Goal: Task Accomplishment & Management: Manage account settings

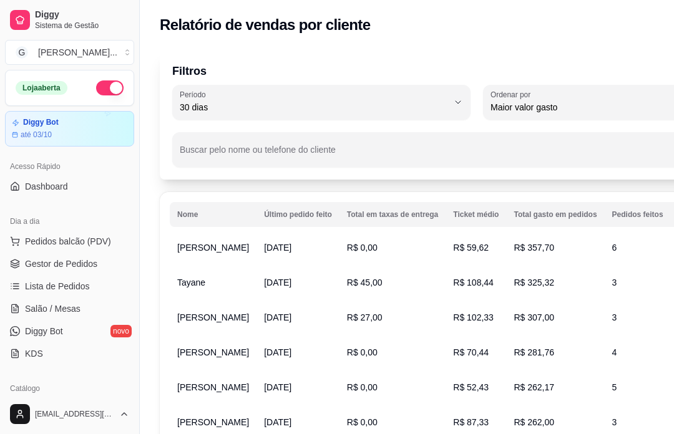
select select "30"
select select "HIGHEST_TOTAL_SPENT_WITH_ORDERS"
select select "ALL"
select select "0"
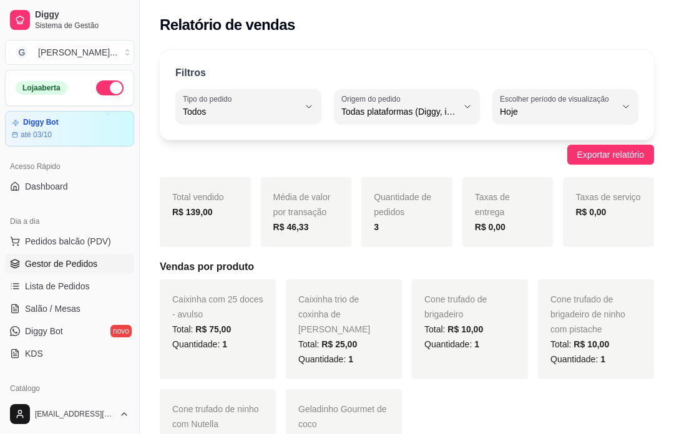
click at [92, 263] on span "Gestor de Pedidos" at bounding box center [61, 264] width 72 height 12
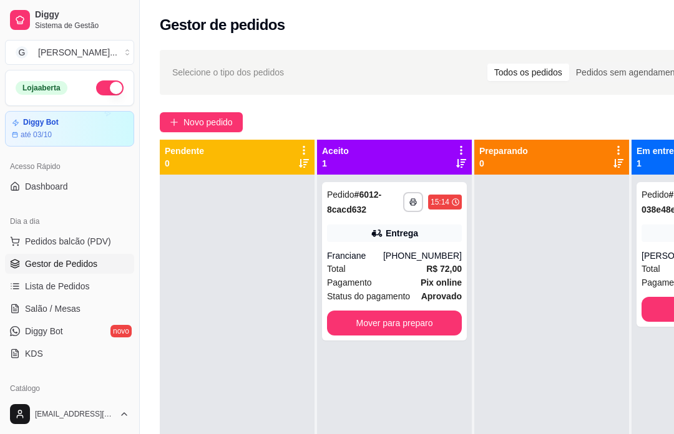
click at [211, 114] on button "Novo pedido" at bounding box center [201, 122] width 83 height 20
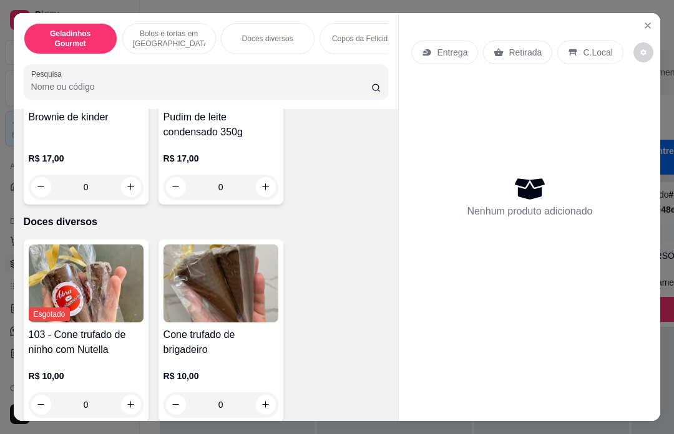
type input "1"
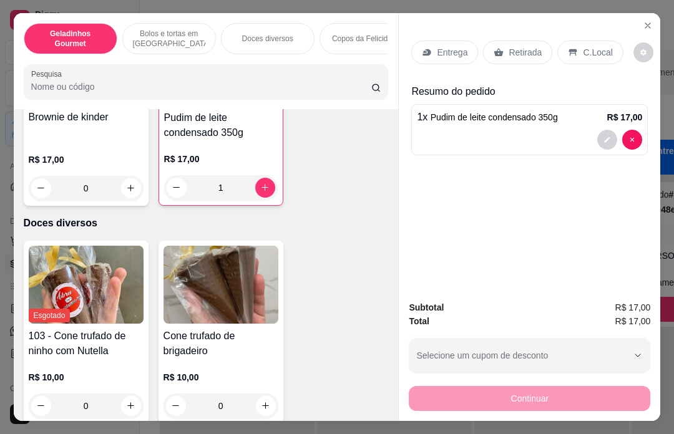
scroll to position [845, 0]
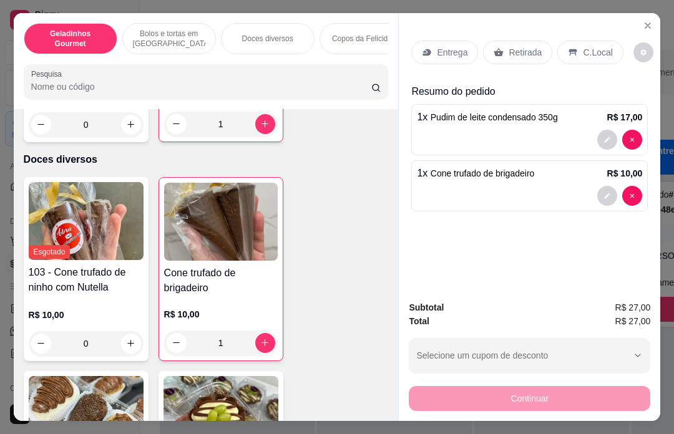
type input "2"
click at [265, 338] on icon "increase-product-quantity" at bounding box center [264, 342] width 9 height 9
click at [526, 46] on p "Retirada" at bounding box center [525, 52] width 33 height 12
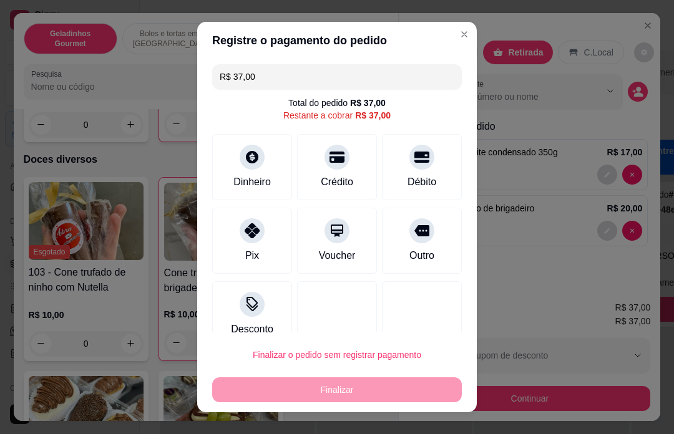
click at [250, 228] on icon at bounding box center [252, 230] width 15 height 15
type input "R$ 0,00"
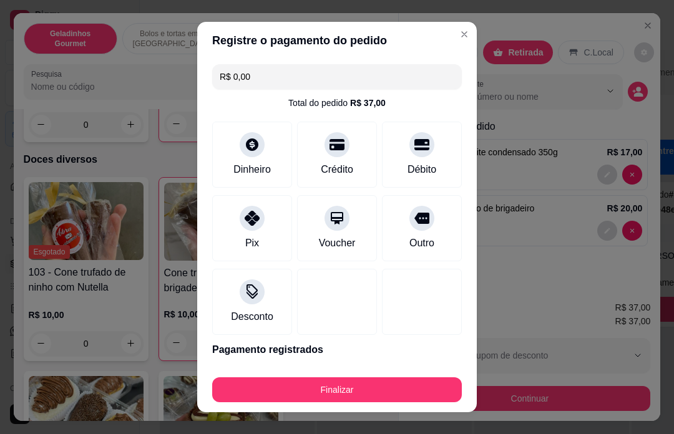
click at [323, 411] on footer "Finalizar" at bounding box center [337, 388] width 280 height 50
click at [265, 225] on div "Pix" at bounding box center [252, 228] width 80 height 66
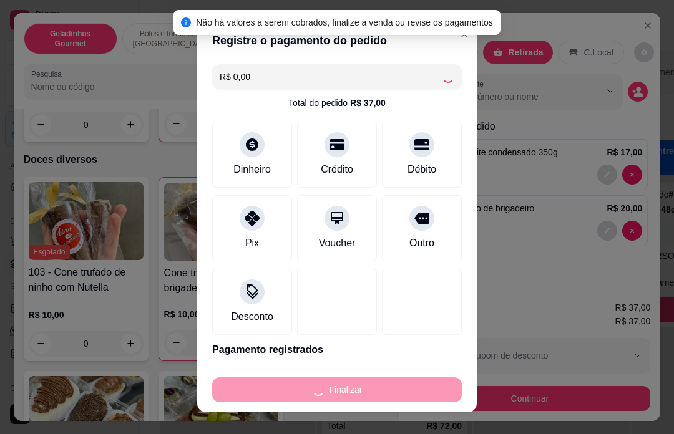
type input "0"
type input "-R$ 37,00"
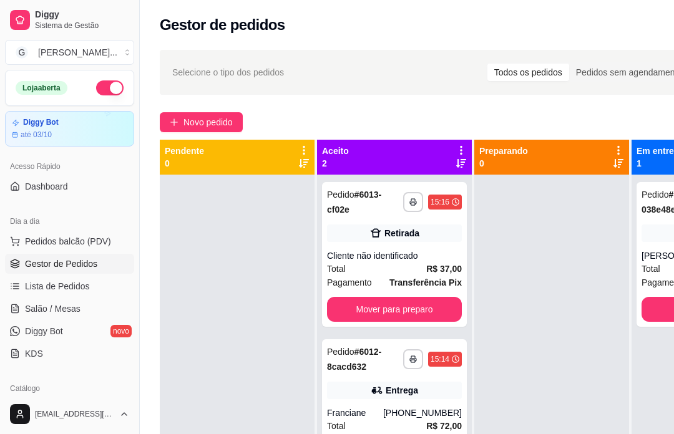
click at [392, 260] on div "Cliente não identificado" at bounding box center [394, 256] width 135 height 12
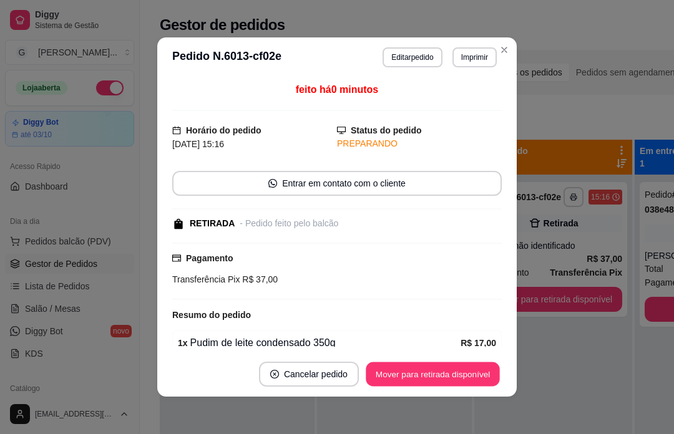
click at [451, 372] on div "Mover para retirada disponível" at bounding box center [433, 374] width 138 height 25
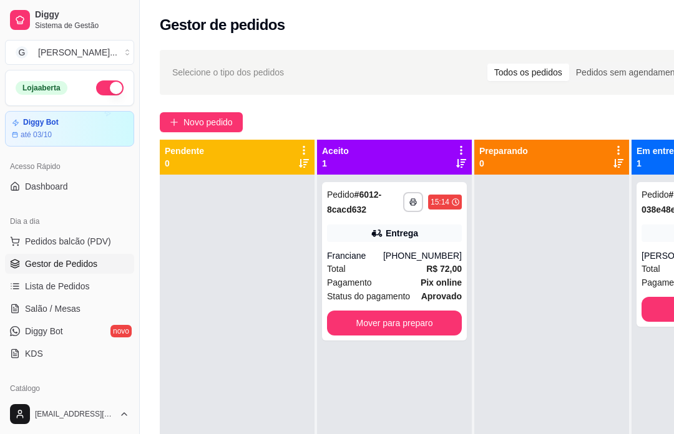
click at [392, 269] on div "Total R$ 72,00" at bounding box center [394, 269] width 135 height 14
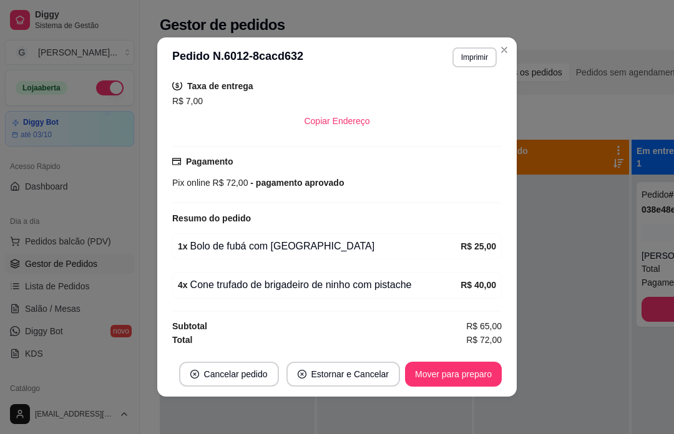
scroll to position [259, 0]
click at [540, 291] on div at bounding box center [551, 392] width 155 height 434
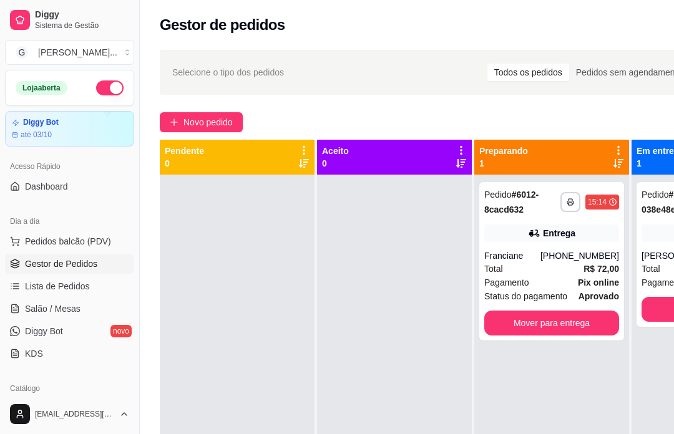
click at [540, 261] on div "Franciane" at bounding box center [512, 256] width 56 height 12
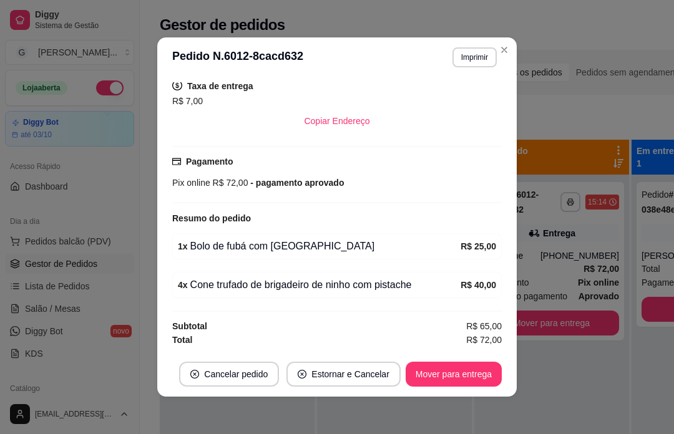
click at [588, 125] on div "Novo pedido" at bounding box center [477, 122] width 634 height 20
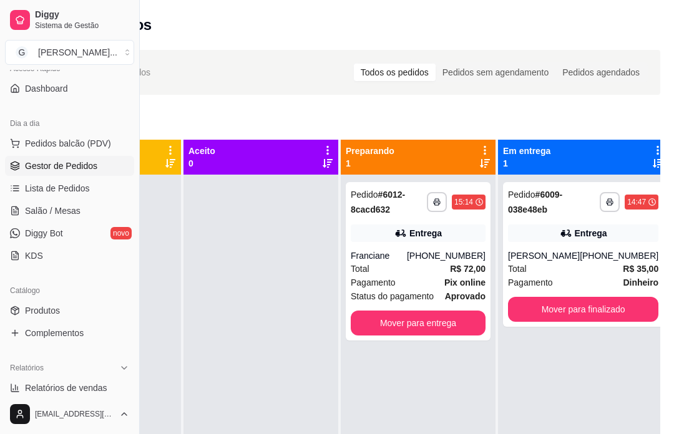
scroll to position [124, 0]
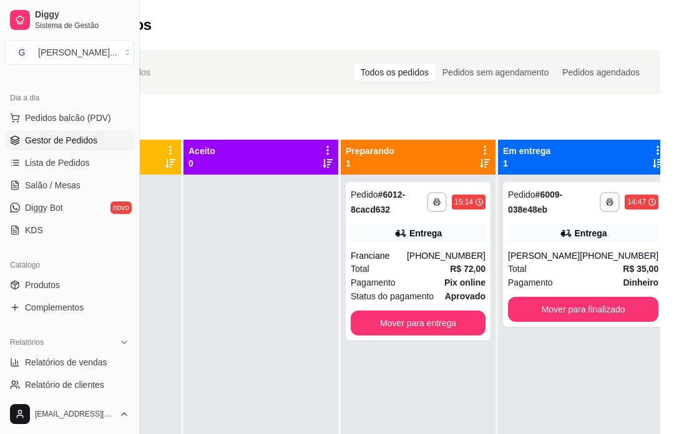
click at [69, 284] on link "Produtos" at bounding box center [69, 285] width 129 height 20
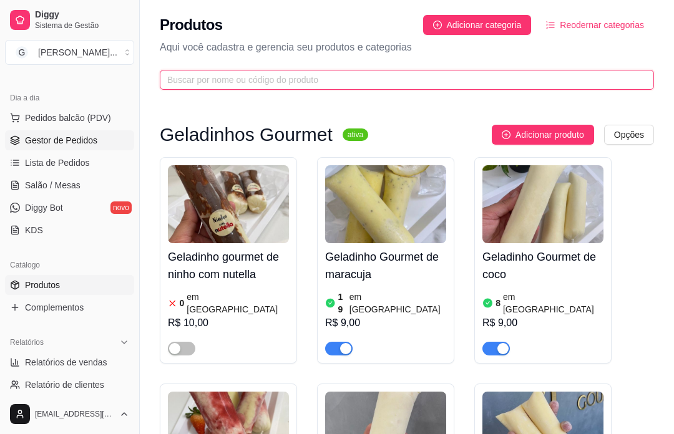
click at [261, 85] on input "text" at bounding box center [401, 80] width 469 height 14
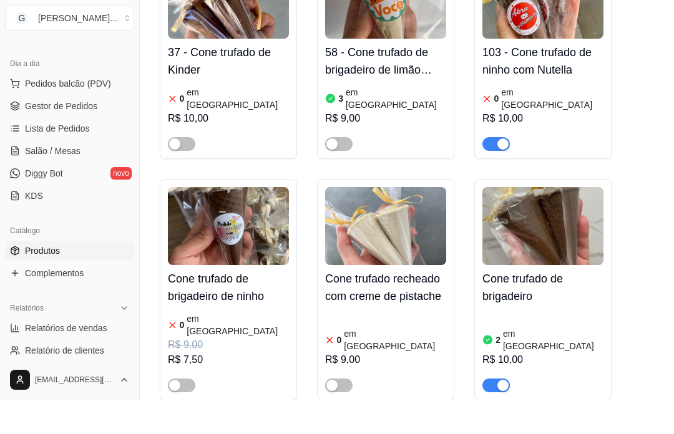
scroll to position [180, 0]
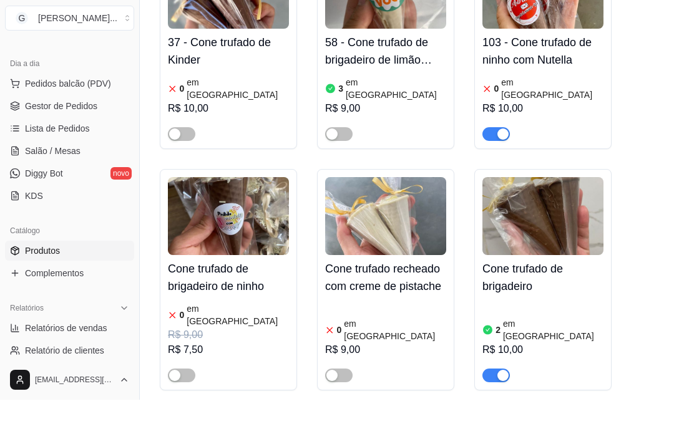
type input "cone"
click at [534, 294] on h4 "Cone trufado de brigadeiro" at bounding box center [542, 311] width 121 height 35
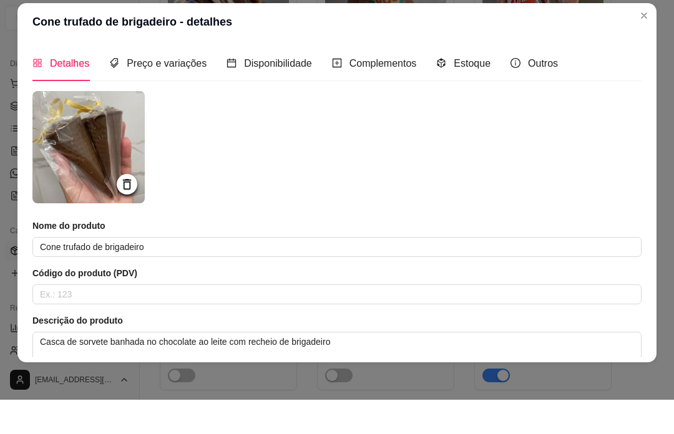
scroll to position [215, 0]
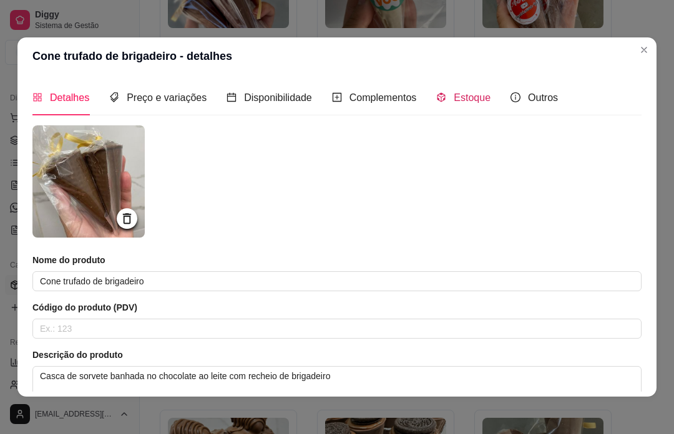
click at [473, 104] on div "Estoque" at bounding box center [463, 98] width 54 height 16
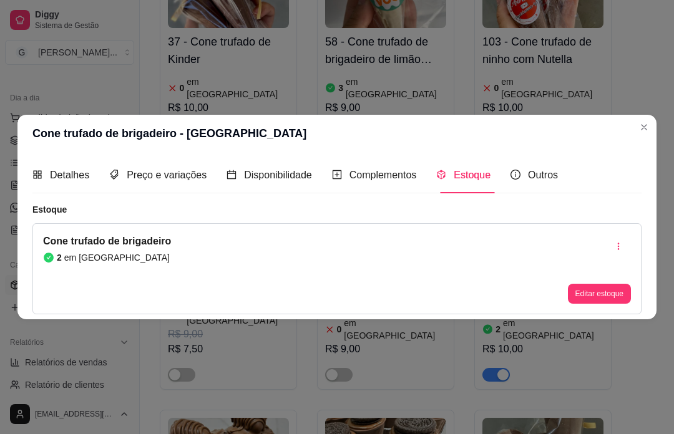
click at [588, 304] on button "Editar estoque" at bounding box center [599, 294] width 63 height 20
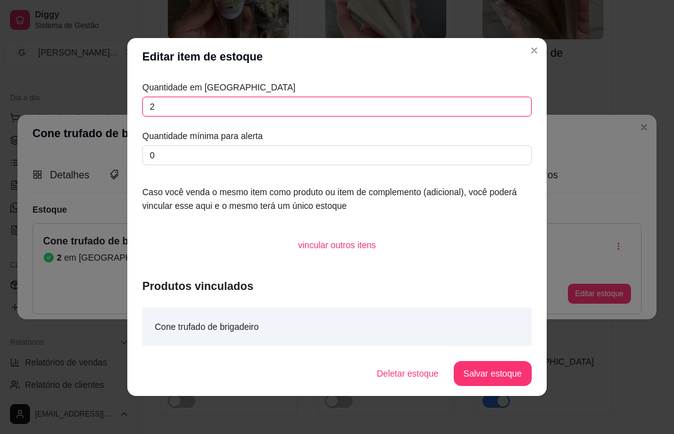
scroll to position [0, 0]
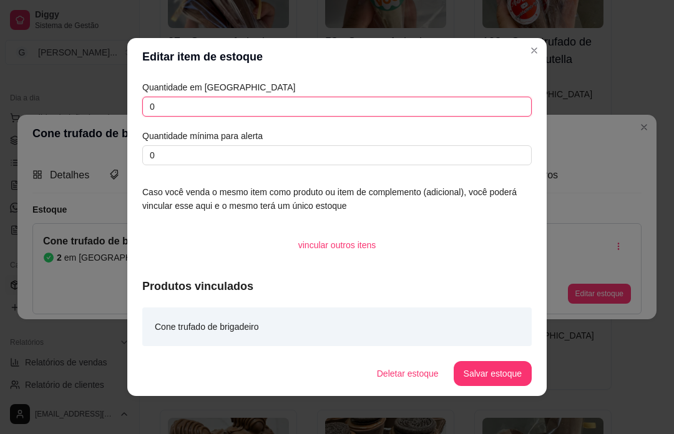
type input "0"
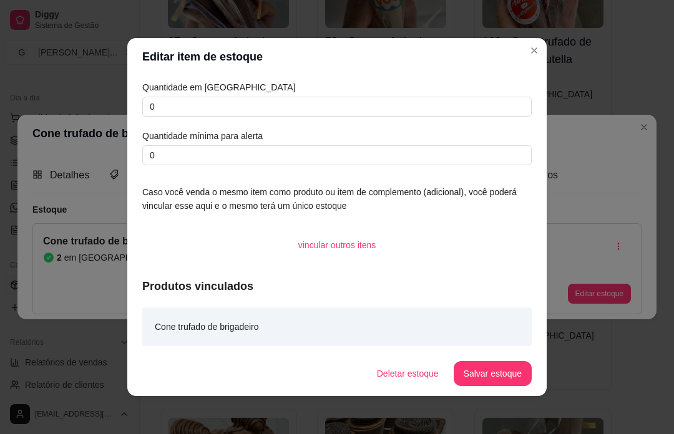
click at [485, 386] on button "Salvar estoque" at bounding box center [493, 373] width 78 height 25
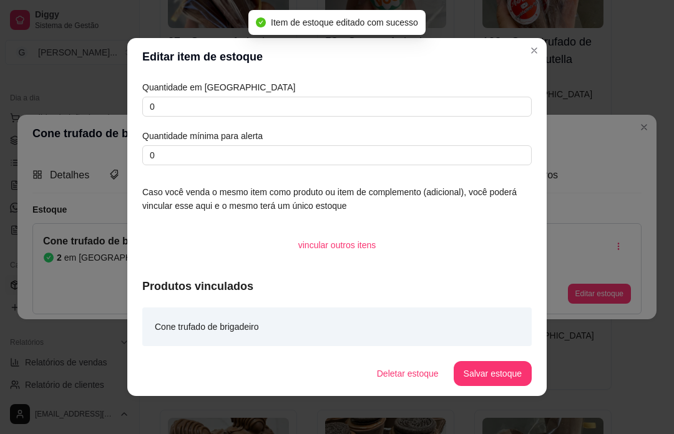
click at [606, 399] on div "Cone trufado de brigadeiro - estoque Detalhes Preço e variações Disponibilidade…" at bounding box center [337, 217] width 674 height 434
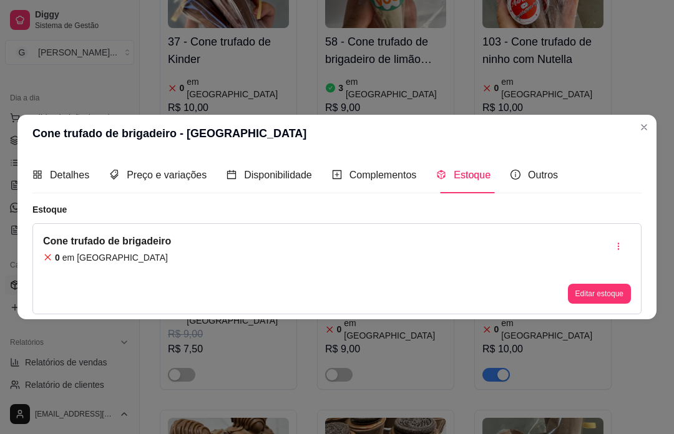
scroll to position [215, 0]
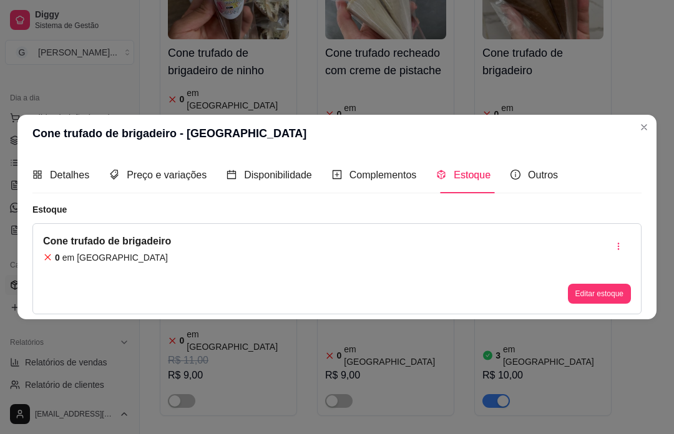
click at [645, 0] on html "Diggy Sistema de Gestão G [PERSON_NAME] ... Loja aberta Diggy Bot até 03/10 Ace…" at bounding box center [337, 2] width 674 height 434
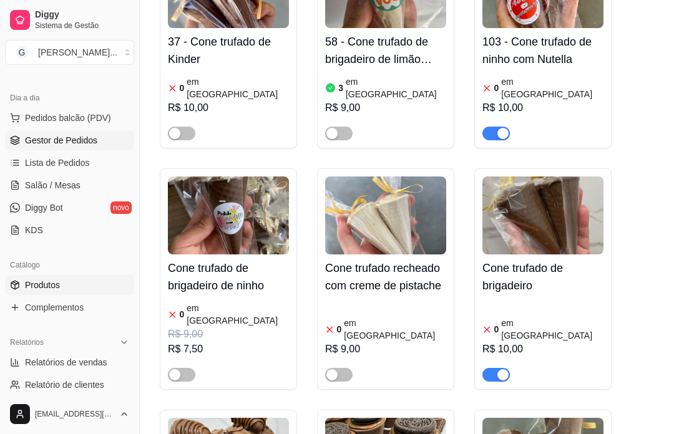
click at [94, 144] on span "Gestor de Pedidos" at bounding box center [61, 140] width 72 height 12
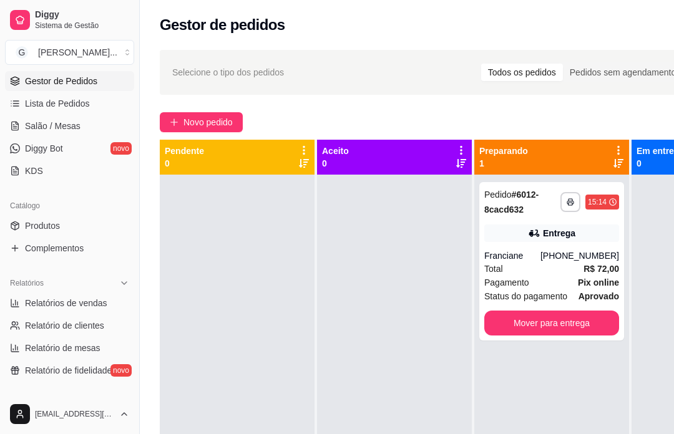
scroll to position [192, 0]
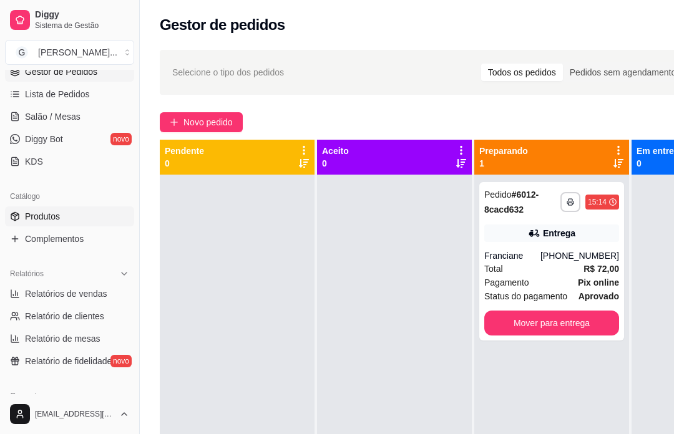
click at [64, 224] on link "Produtos" at bounding box center [69, 217] width 129 height 20
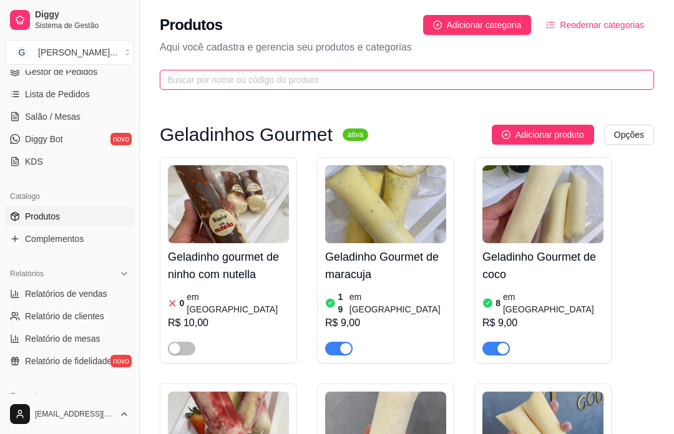
click at [250, 81] on input "text" at bounding box center [401, 80] width 469 height 14
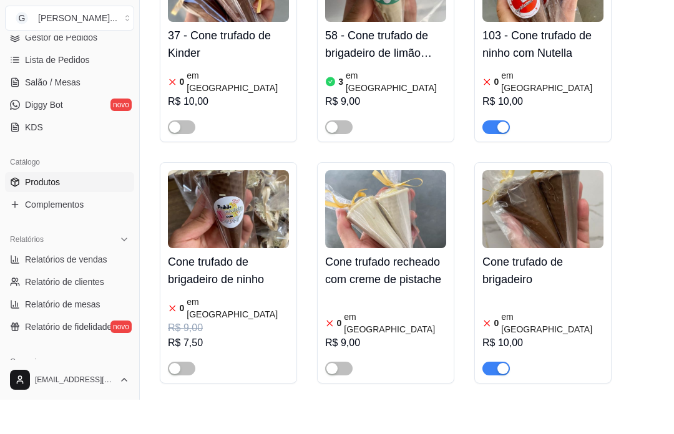
scroll to position [191, 0]
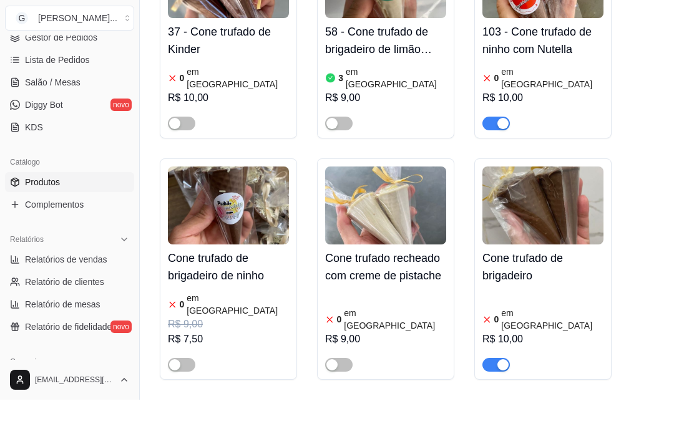
type input "Cone"
click at [538, 284] on h4 "Cone trufado de brigadeiro" at bounding box center [542, 301] width 121 height 35
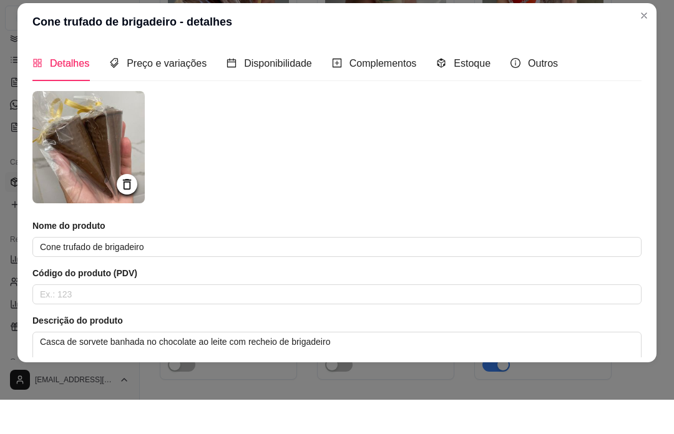
scroll to position [226, 0]
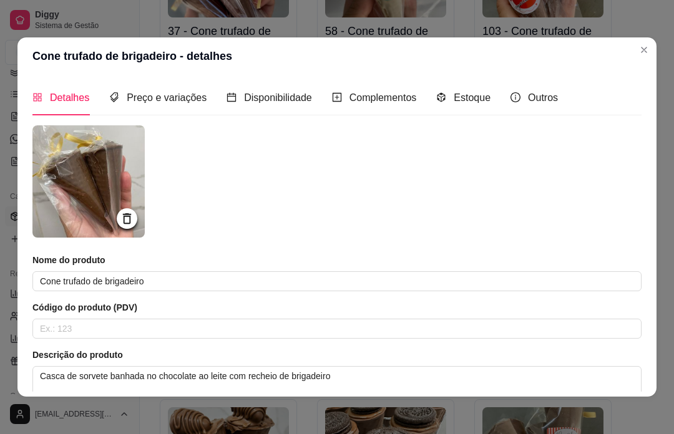
click at [472, 66] on header "Cone trufado de brigadeiro - detalhes" at bounding box center [336, 55] width 639 height 37
click at [464, 104] on div "Estoque" at bounding box center [463, 98] width 54 height 16
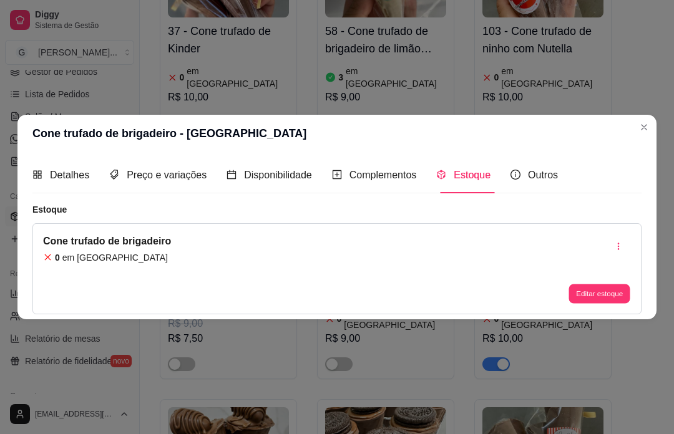
click at [583, 303] on button "Editar estoque" at bounding box center [598, 293] width 61 height 19
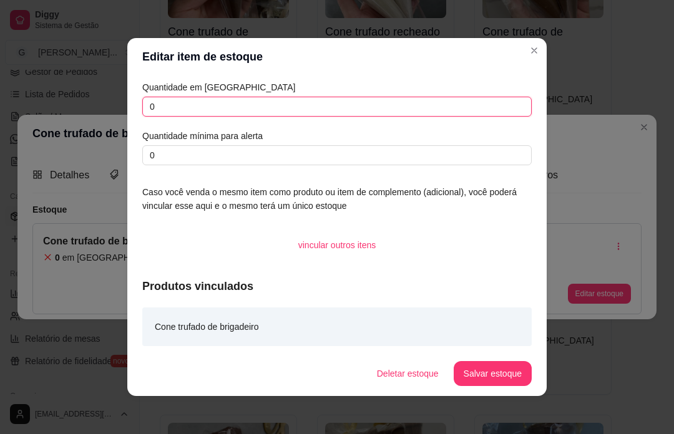
scroll to position [0, 0]
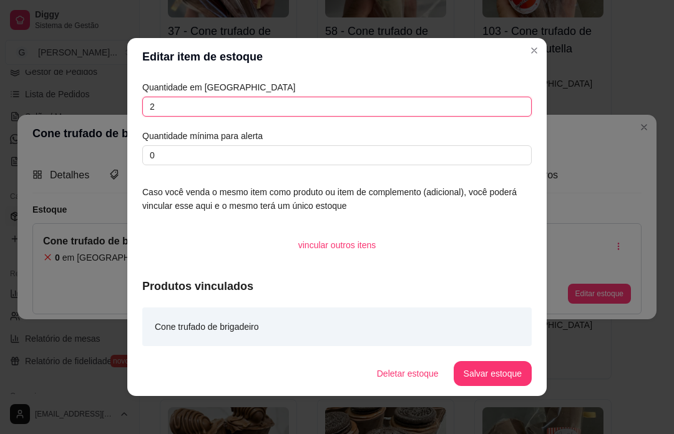
type input "2"
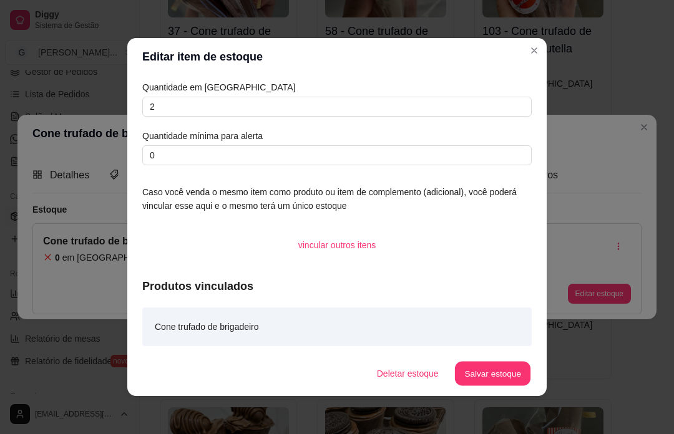
click at [490, 386] on button "Salvar estoque" at bounding box center [492, 374] width 76 height 24
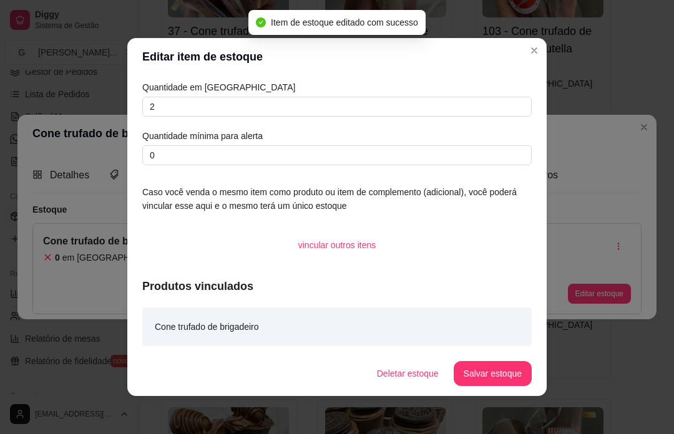
click at [615, 404] on div "Cone trufado de brigadeiro - estoque Detalhes Preço e variações Disponibilidade…" at bounding box center [337, 217] width 674 height 434
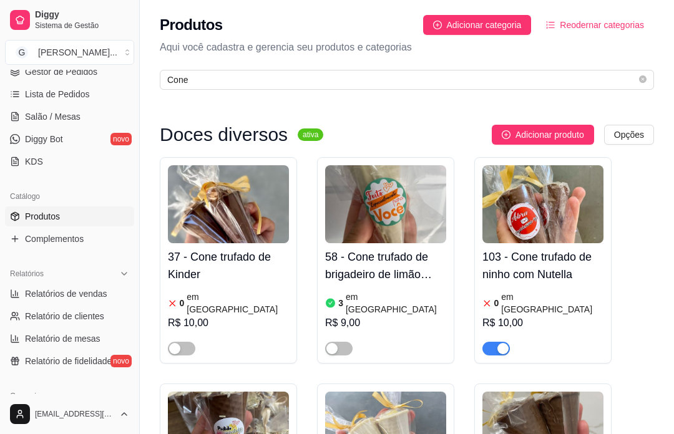
click at [649, 0] on html "Diggy Sistema de Gestão G [PERSON_NAME] ... Loja aberta Diggy Bot até 03/10 Ace…" at bounding box center [337, 217] width 674 height 434
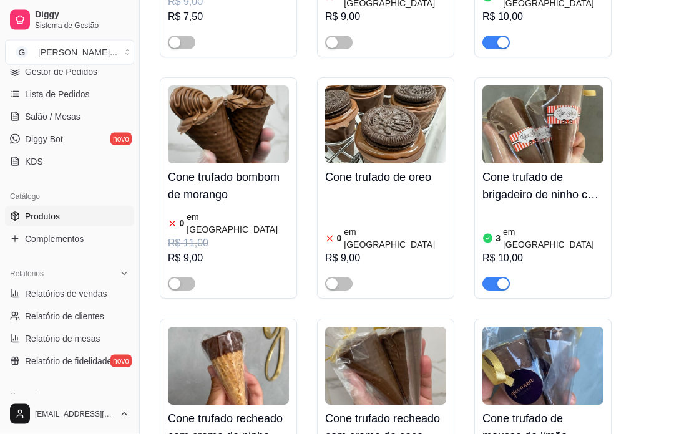
scroll to position [548, 0]
click at [75, 75] on span "Gestor de Pedidos" at bounding box center [61, 72] width 72 height 12
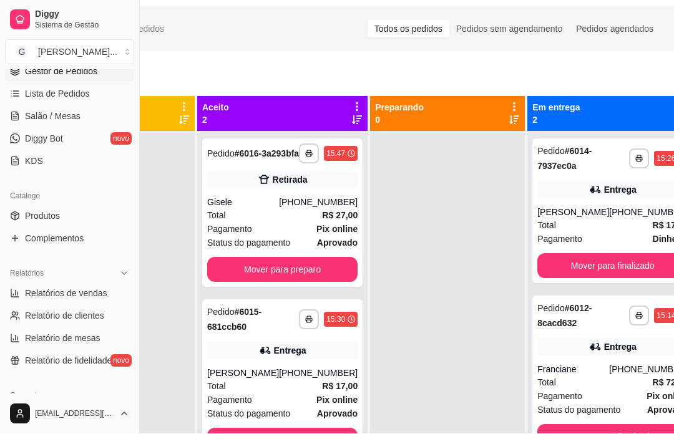
scroll to position [44, 120]
click at [288, 277] on div "Mover para preparo" at bounding box center [282, 269] width 150 height 25
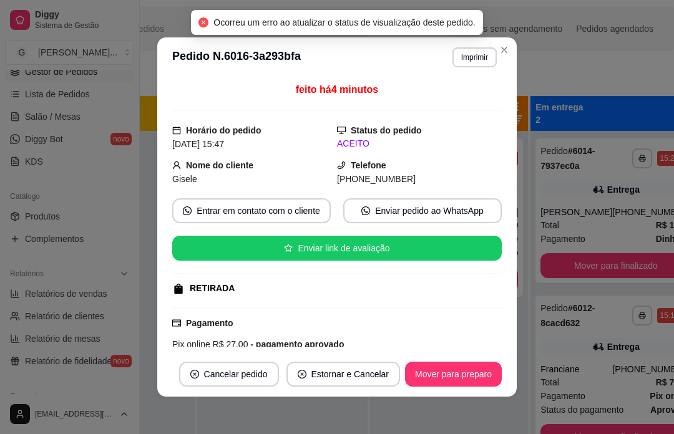
click at [166, 430] on div at bounding box center [117, 348] width 155 height 434
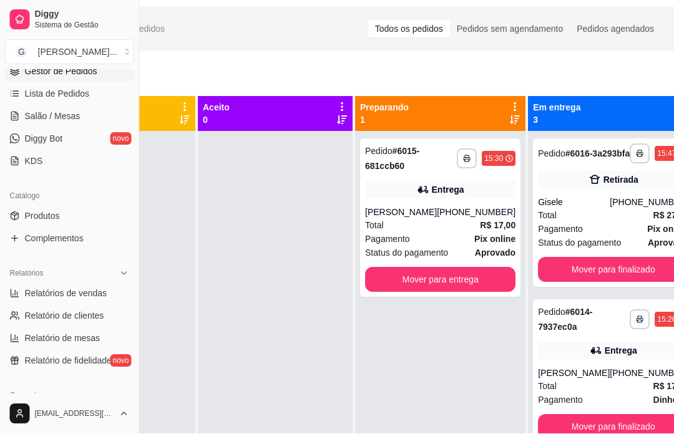
scroll to position [43, 117]
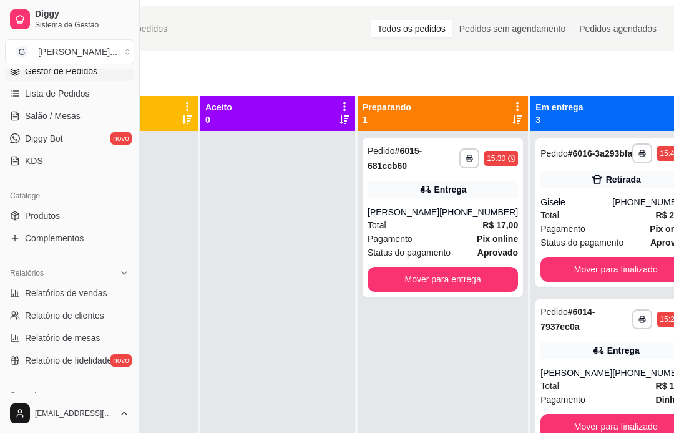
click at [106, 288] on span "Relatórios de vendas" at bounding box center [66, 294] width 82 height 12
select select "ALL"
select select "0"
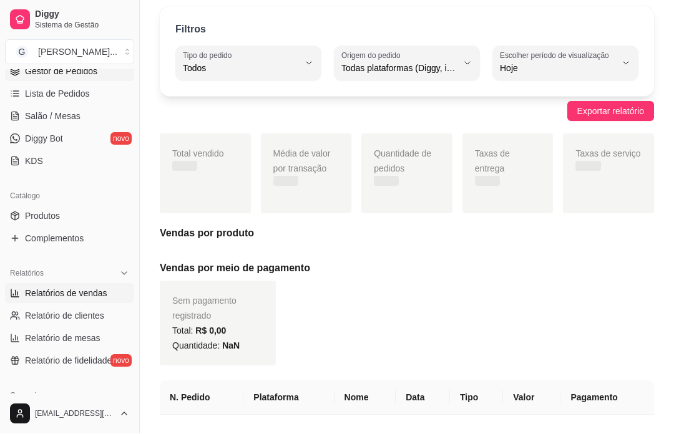
scroll to position [44, 0]
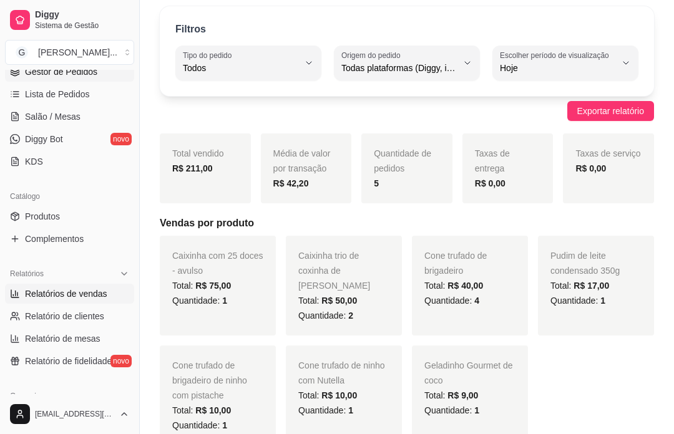
click at [105, 79] on link "Gestor de Pedidos" at bounding box center [69, 72] width 129 height 20
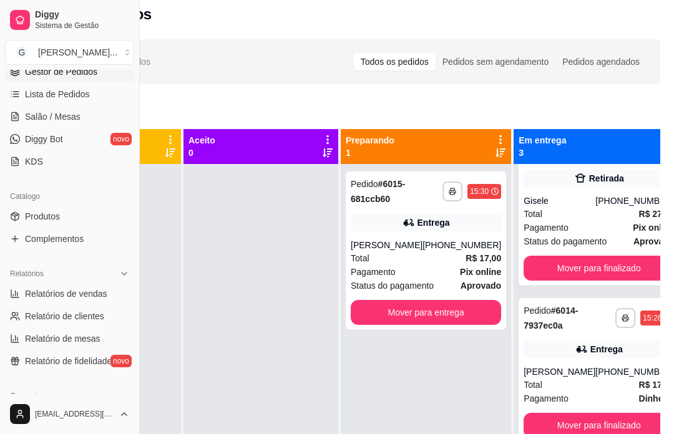
scroll to position [0, 134]
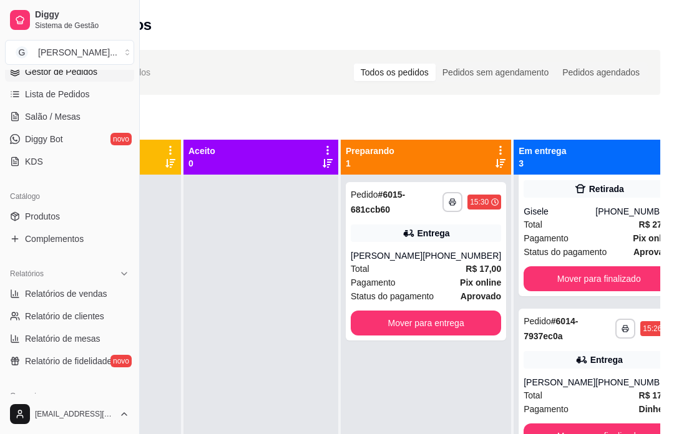
click at [86, 295] on span "Relatórios de vendas" at bounding box center [66, 294] width 82 height 12
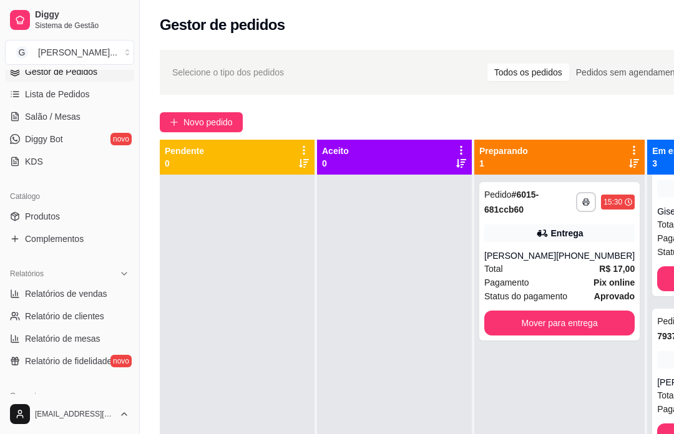
select select "ALL"
select select "0"
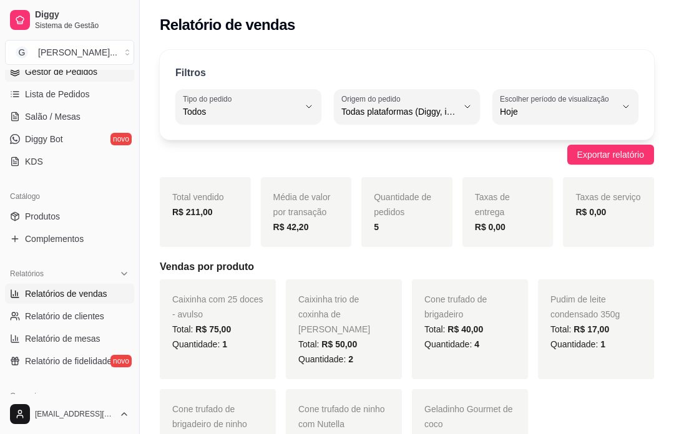
click at [80, 80] on link "Gestor de Pedidos" at bounding box center [69, 72] width 129 height 20
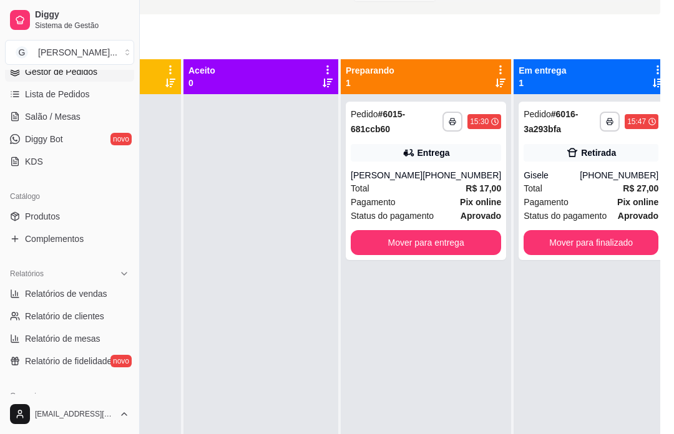
scroll to position [0, 134]
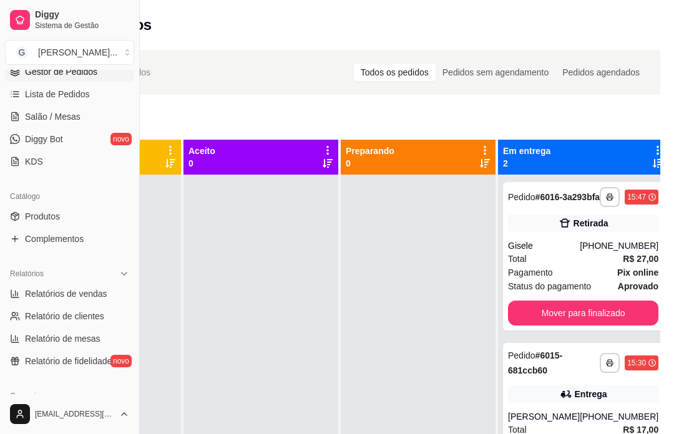
click at [85, 299] on span "Relatórios de vendas" at bounding box center [66, 294] width 82 height 12
select select "ALL"
select select "0"
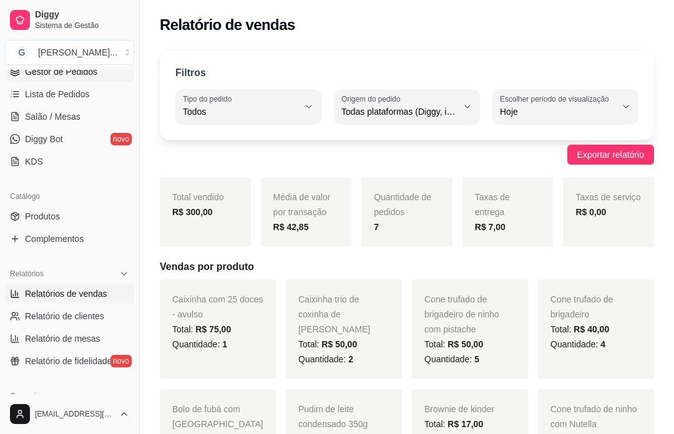
click at [76, 74] on span "Gestor de Pedidos" at bounding box center [61, 72] width 72 height 12
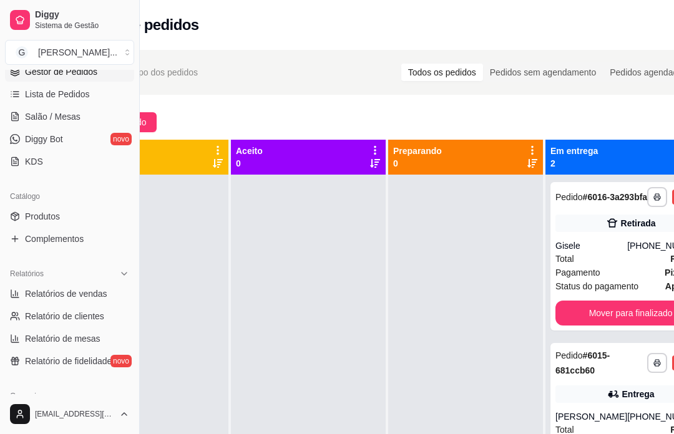
scroll to position [0, 134]
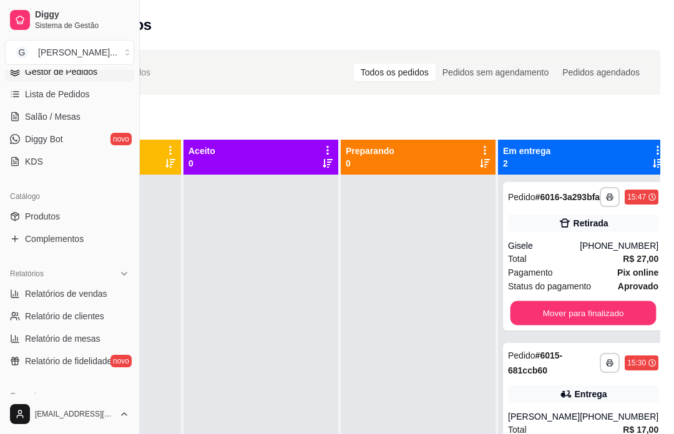
click at [580, 324] on div "Mover para finalizado" at bounding box center [583, 313] width 150 height 25
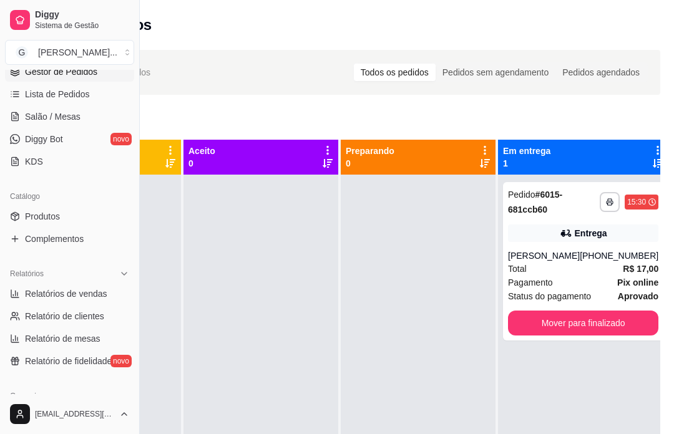
click at [579, 401] on div "**********" at bounding box center [583, 392] width 170 height 434
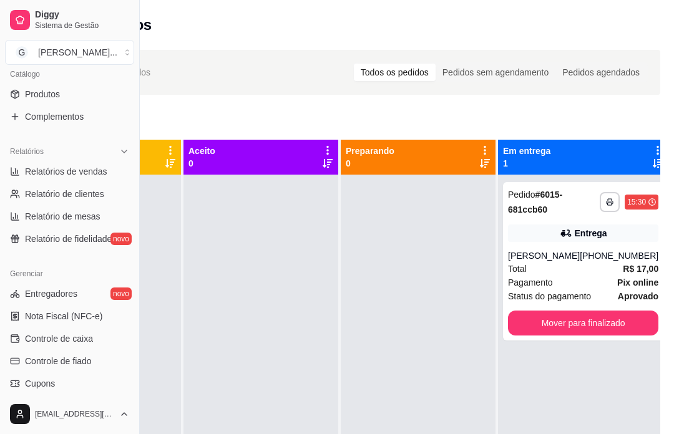
scroll to position [316, 0]
click at [71, 102] on link "Produtos" at bounding box center [69, 93] width 129 height 20
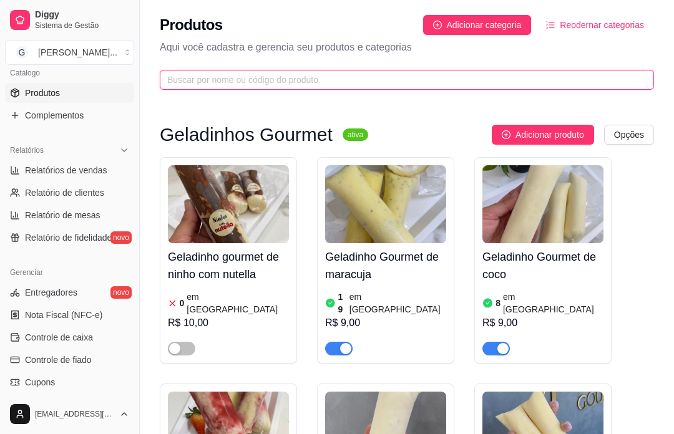
click at [286, 80] on input "text" at bounding box center [401, 80] width 469 height 14
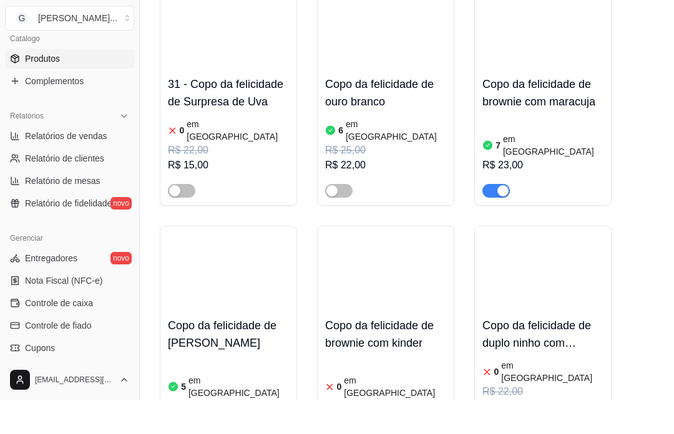
scroll to position [162, 0]
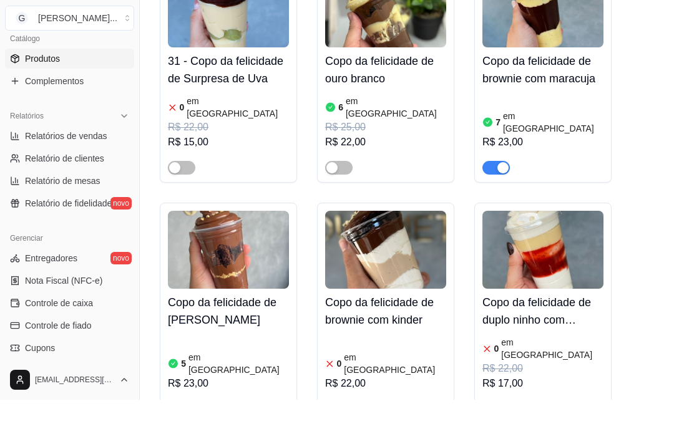
type input "copo"
click at [248, 368] on div "5 em estoque R$ 23,00" at bounding box center [228, 409] width 121 height 82
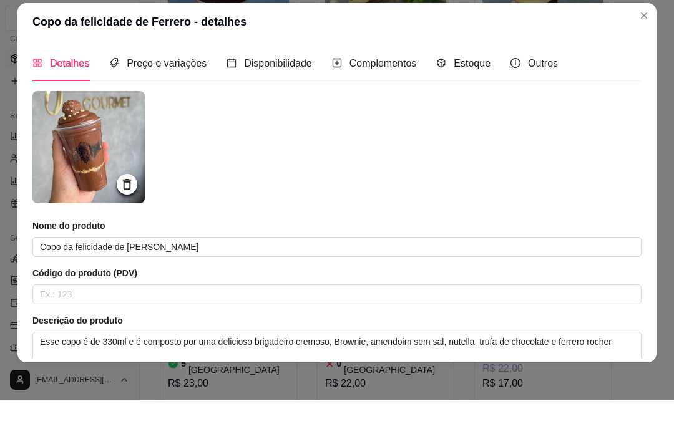
scroll to position [196, 0]
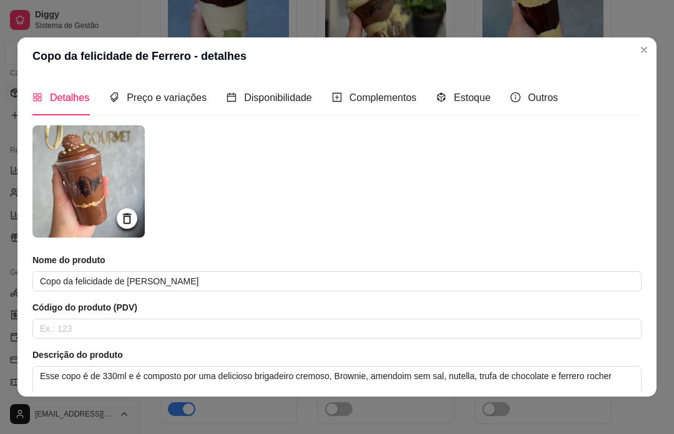
click at [475, 71] on header "Copo da felicidade de Ferrero - detalhes" at bounding box center [336, 55] width 639 height 37
click at [463, 104] on div "Estoque" at bounding box center [463, 98] width 54 height 16
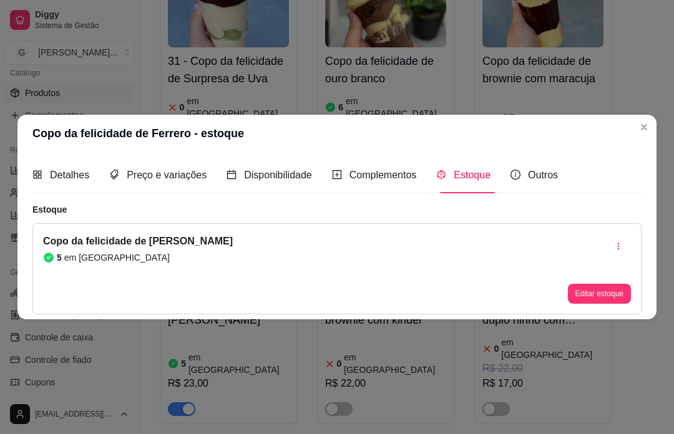
click at [577, 304] on button "Editar estoque" at bounding box center [599, 294] width 63 height 20
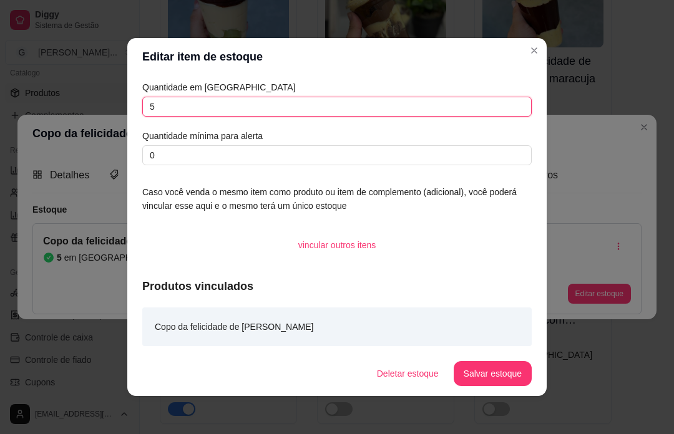
scroll to position [0, 0]
type input "9"
type input "8"
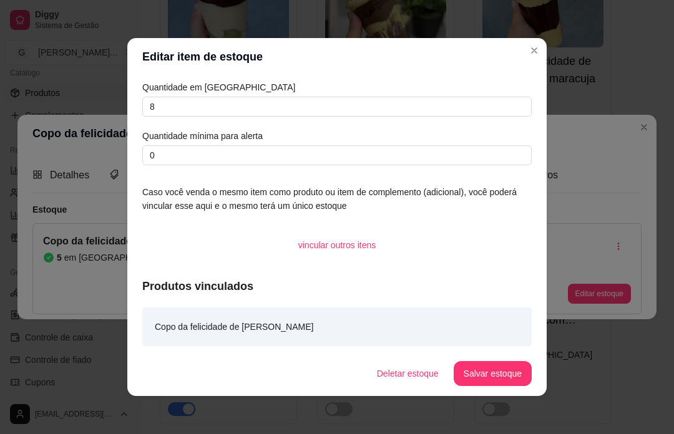
click at [504, 386] on button "Salvar estoque" at bounding box center [493, 373] width 78 height 25
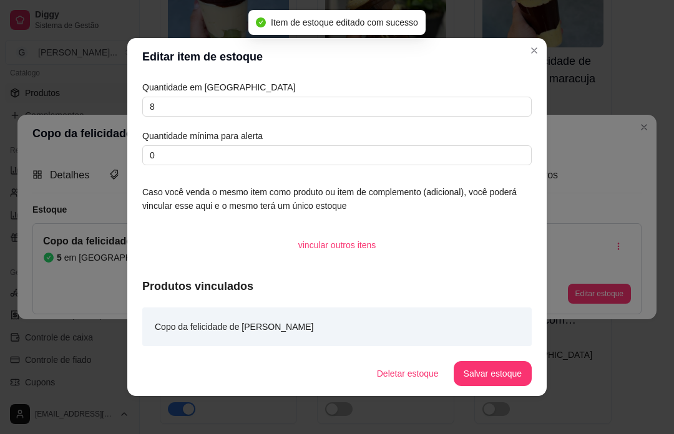
click at [585, 406] on div "Copo da felicidade de Ferrero - estoque Detalhes Preço e variações Disponibilid…" at bounding box center [337, 217] width 674 height 434
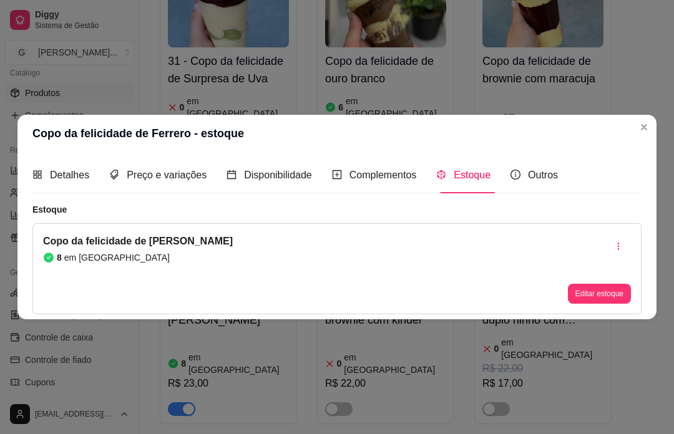
scroll to position [196, 0]
click at [645, 0] on html "Diggy Sistema de Gestão G [PERSON_NAME] ... Loja aberta Diggy Bot até 03/10 Ace…" at bounding box center [337, 217] width 674 height 434
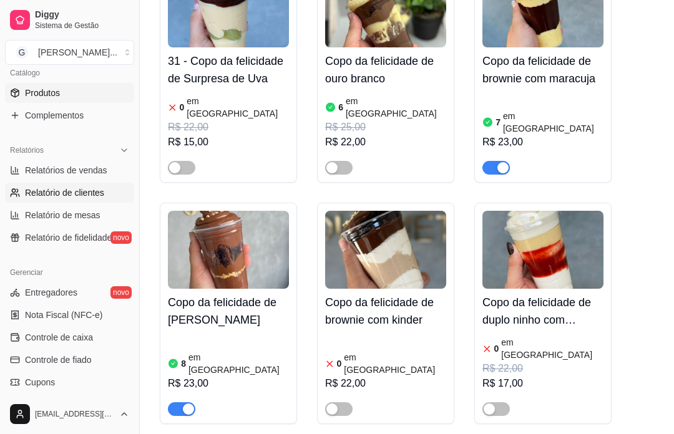
click at [93, 197] on span "Relatório de clientes" at bounding box center [64, 193] width 79 height 12
select select "30"
select select "HIGHEST_TOTAL_SPENT_WITH_ORDERS"
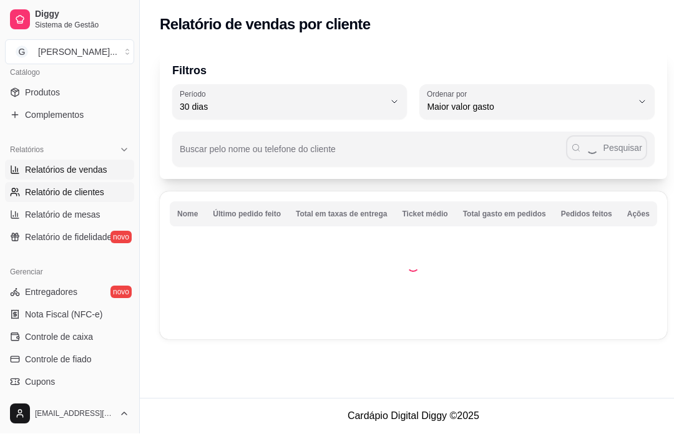
click at [72, 172] on span "Relatórios de vendas" at bounding box center [66, 170] width 82 height 12
select select "ALL"
select select "0"
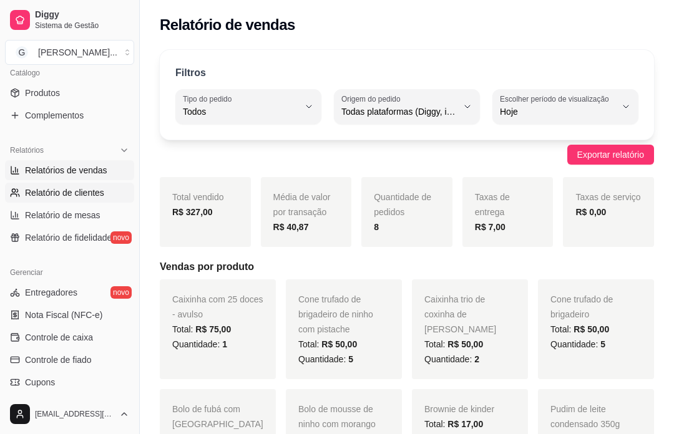
click at [79, 195] on span "Relatório de clientes" at bounding box center [64, 193] width 79 height 12
select select "30"
select select "HIGHEST_TOTAL_SPENT_WITH_ORDERS"
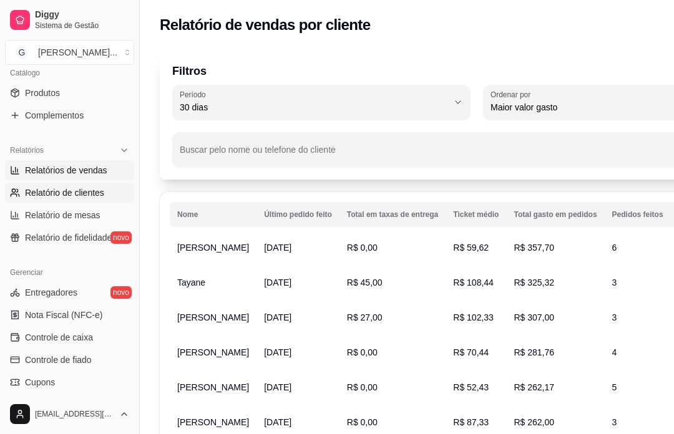
click at [96, 169] on span "Relatórios de vendas" at bounding box center [66, 170] width 82 height 12
select select "ALL"
select select "0"
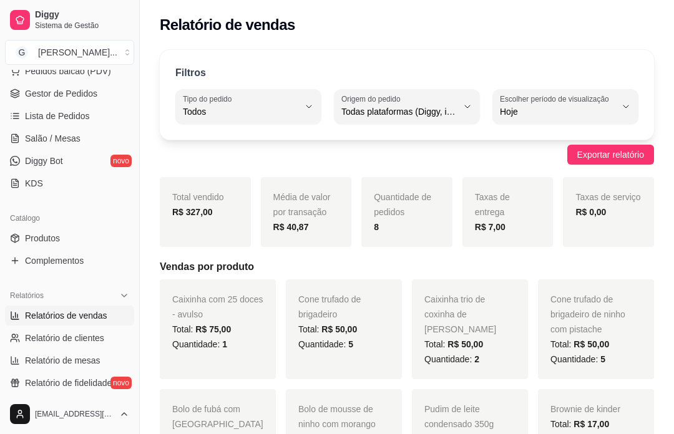
scroll to position [158, 0]
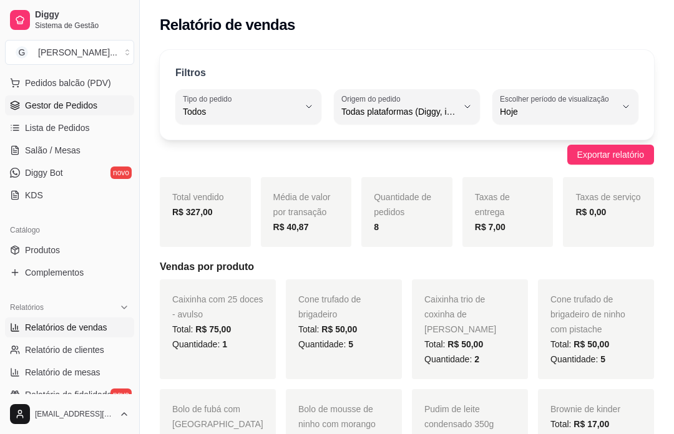
click at [66, 109] on span "Gestor de Pedidos" at bounding box center [61, 105] width 72 height 12
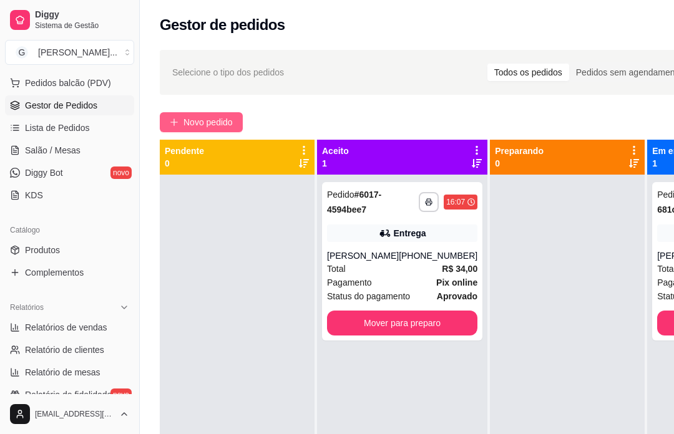
click at [216, 126] on span "Novo pedido" at bounding box center [207, 122] width 49 height 14
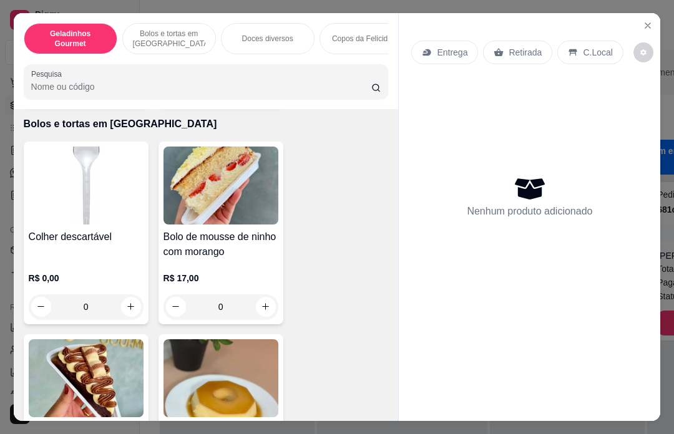
click at [275, 294] on div "0" at bounding box center [221, 306] width 110 height 25
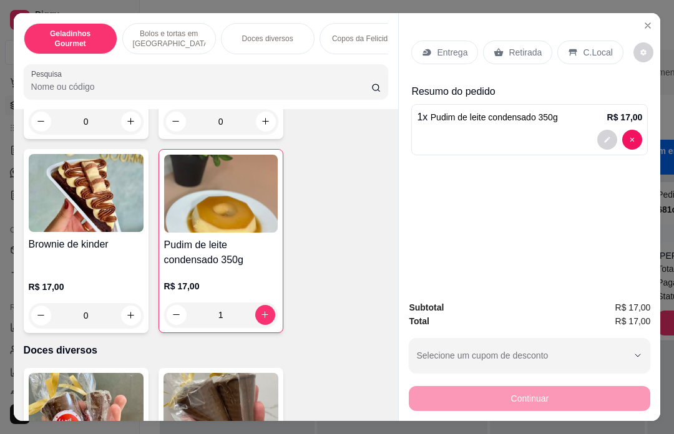
type input "0"
click at [182, 305] on button "decrease-product-quantity" at bounding box center [177, 315] width 20 height 20
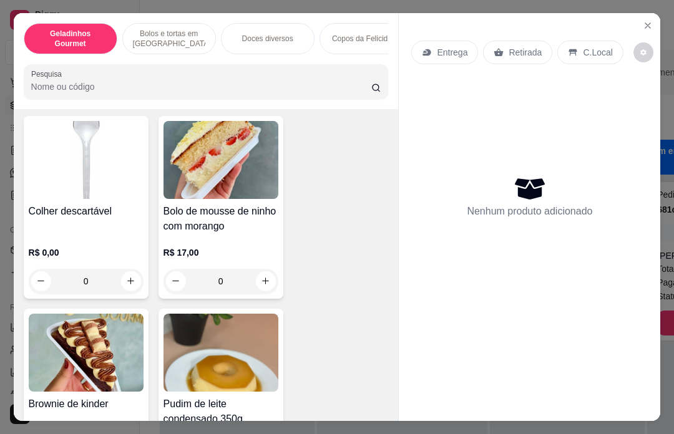
scroll to position [475, 0]
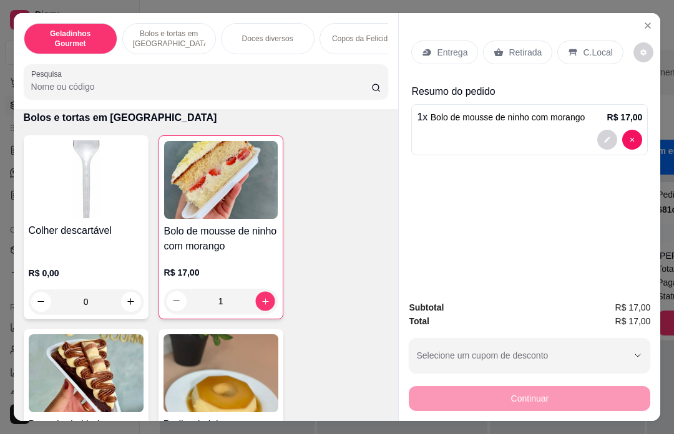
type input "2"
click at [267, 297] on icon "increase-product-quantity" at bounding box center [264, 301] width 9 height 9
click at [530, 46] on p "Retirada" at bounding box center [525, 52] width 33 height 12
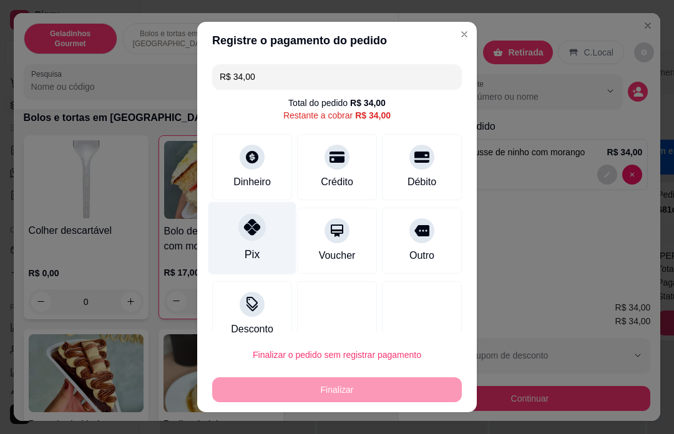
click at [260, 228] on div at bounding box center [251, 226] width 27 height 27
type input "R$ 0,00"
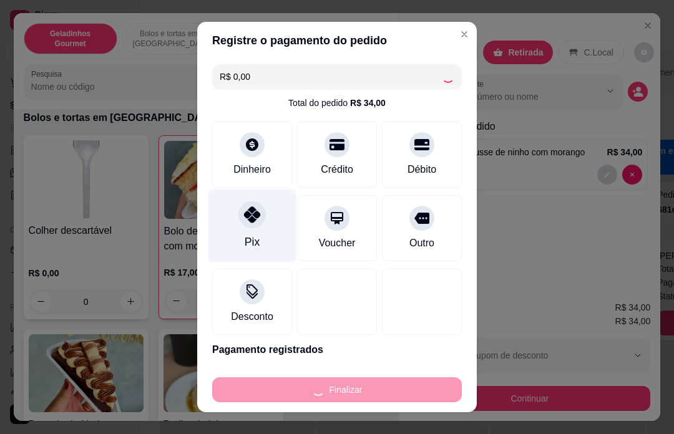
type input "0"
type input "-R$ 34,00"
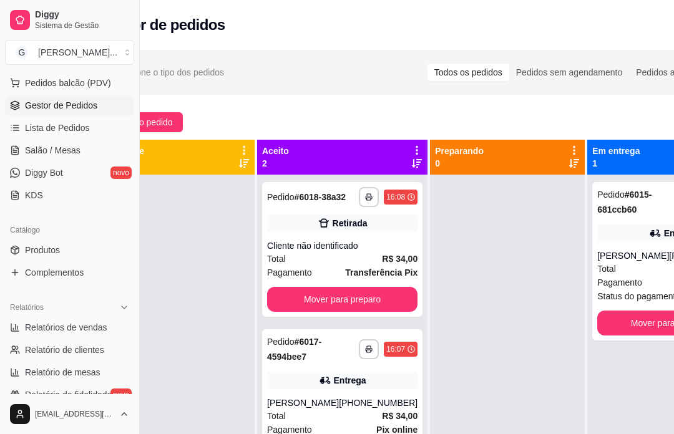
scroll to position [0, 66]
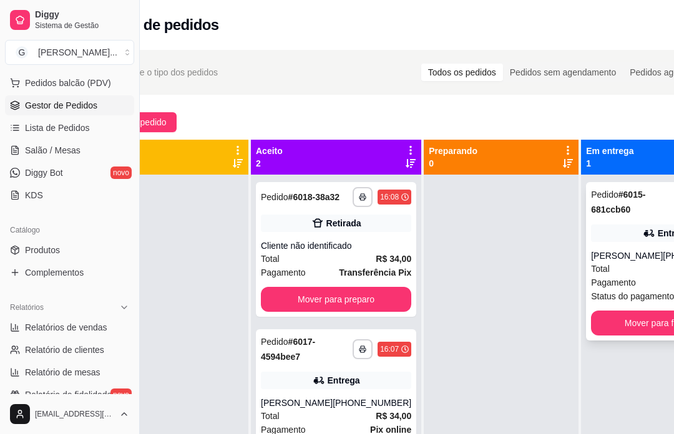
click at [630, 262] on div "[PERSON_NAME]" at bounding box center [627, 256] width 72 height 12
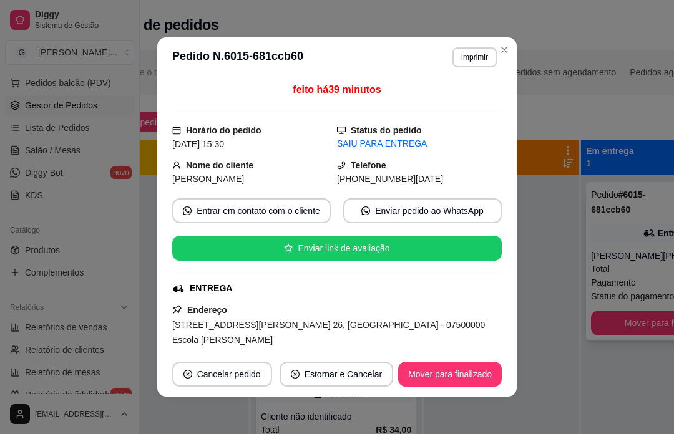
click at [635, 103] on div "**********" at bounding box center [411, 315] width 674 height 547
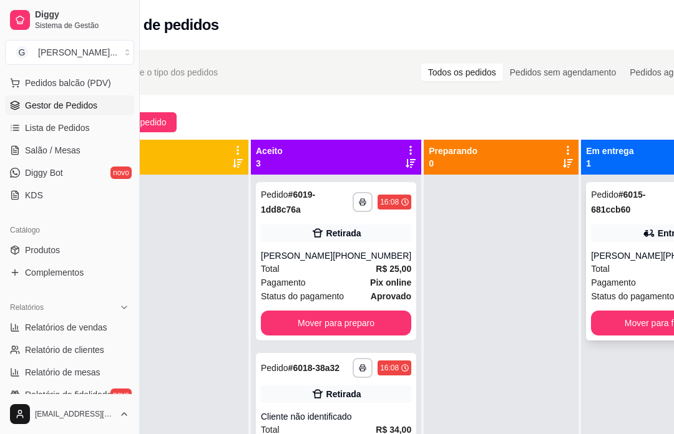
click at [627, 336] on div "Mover para finalizado" at bounding box center [666, 323] width 150 height 25
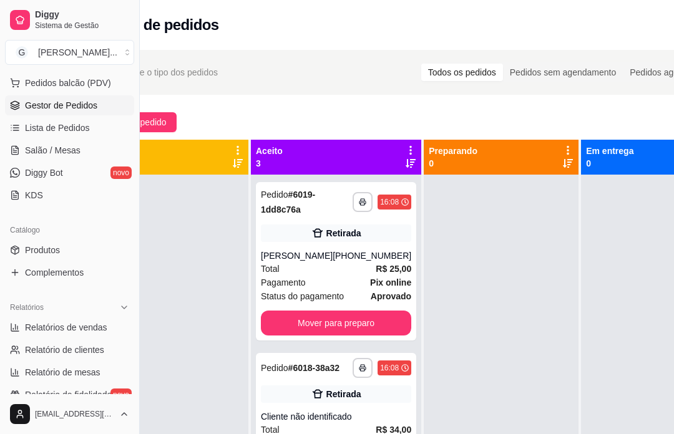
click at [581, 407] on div at bounding box center [658, 392] width 155 height 434
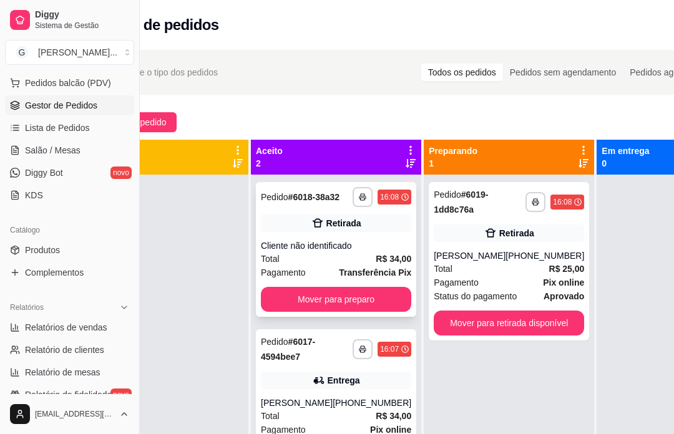
click at [366, 252] on div "Cliente não identificado" at bounding box center [336, 246] width 150 height 12
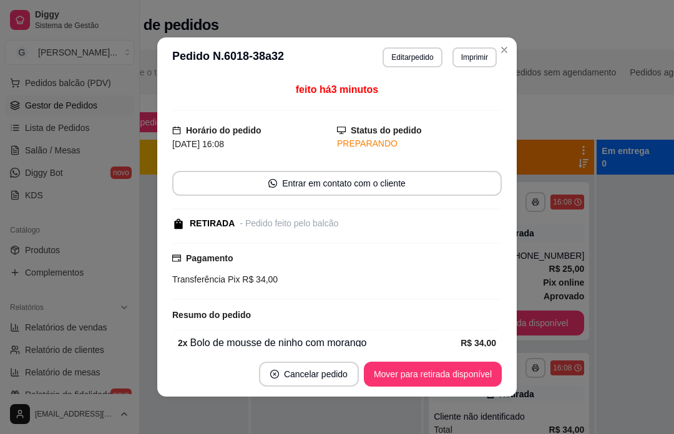
click at [465, 378] on div "Mover para retirada disponível" at bounding box center [433, 374] width 138 height 25
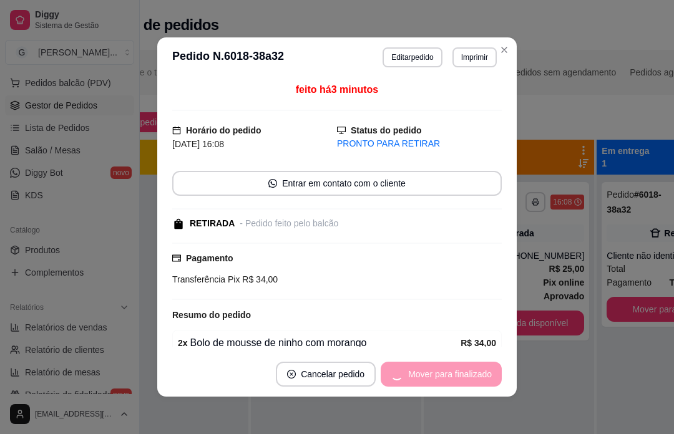
click at [485, 421] on div "**********" at bounding box center [509, 392] width 170 height 434
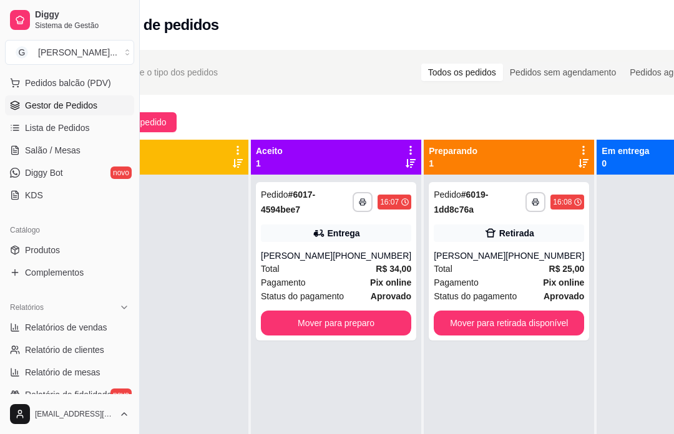
click at [371, 329] on div "Mover para preparo" at bounding box center [336, 323] width 150 height 25
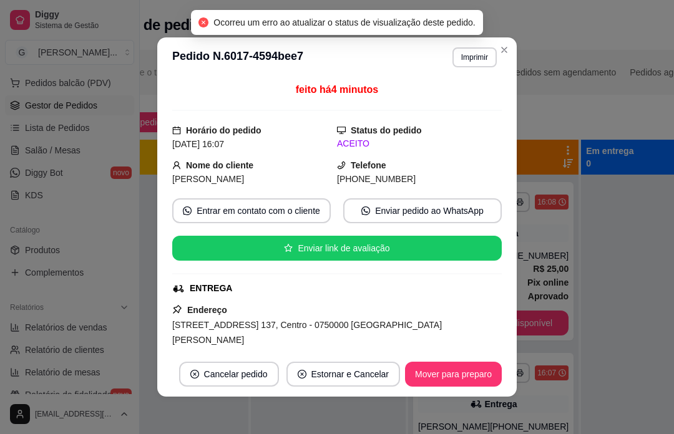
click at [428, 415] on div "**********" at bounding box center [493, 432] width 160 height 158
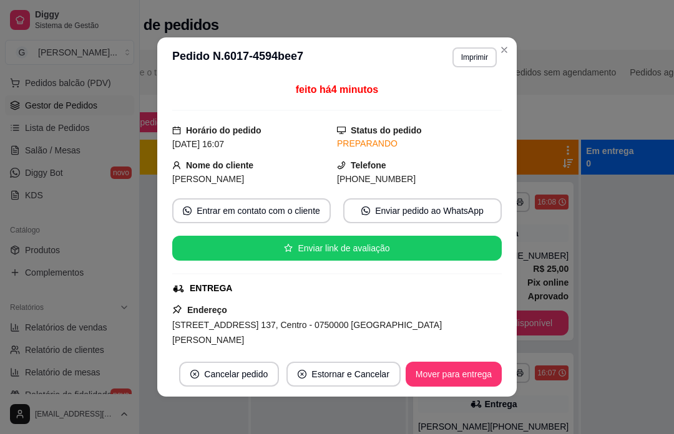
click at [359, 426] on div at bounding box center [328, 392] width 155 height 434
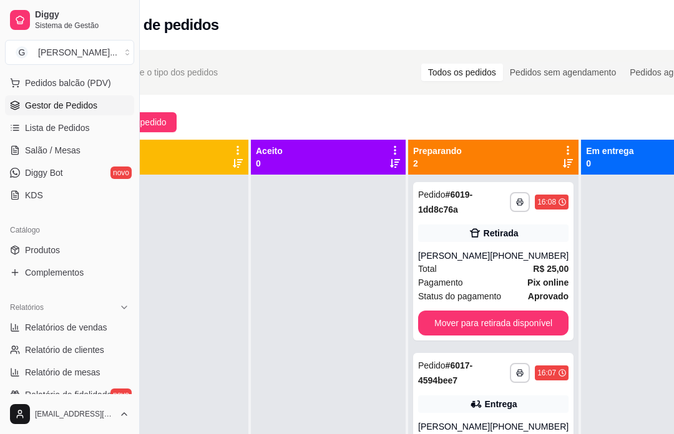
scroll to position [0, 0]
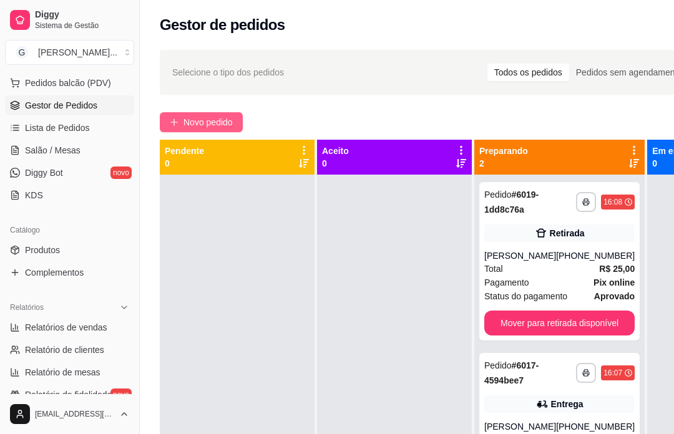
click at [233, 120] on span "Novo pedido" at bounding box center [207, 122] width 49 height 14
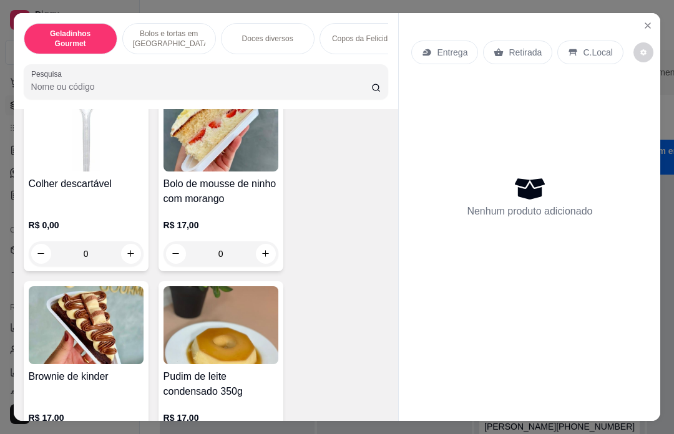
scroll to position [517, 0]
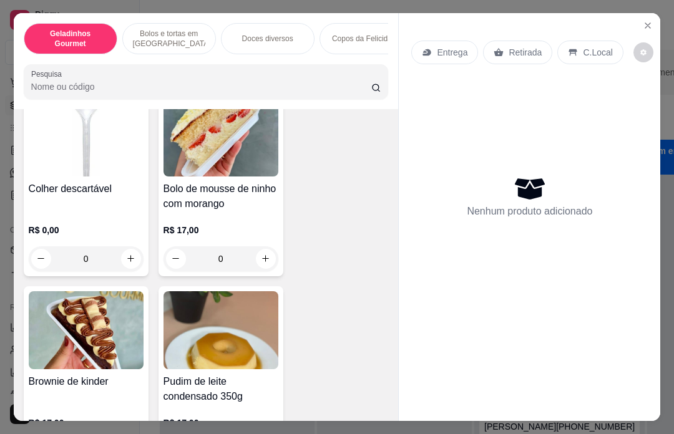
type input "1"
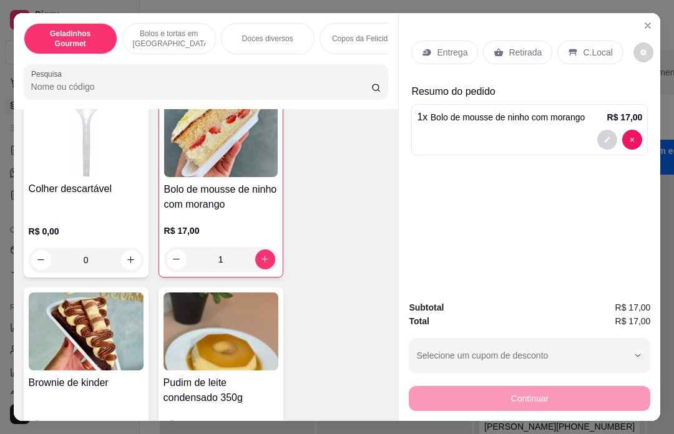
scroll to position [620, 0]
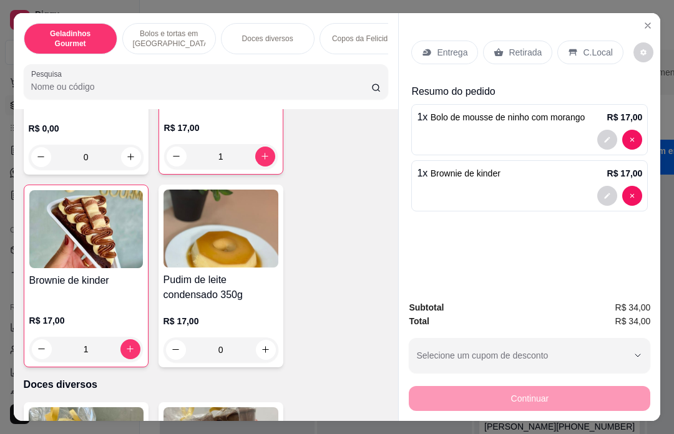
click at [137, 339] on button "increase-product-quantity" at bounding box center [130, 349] width 20 height 20
type input "2"
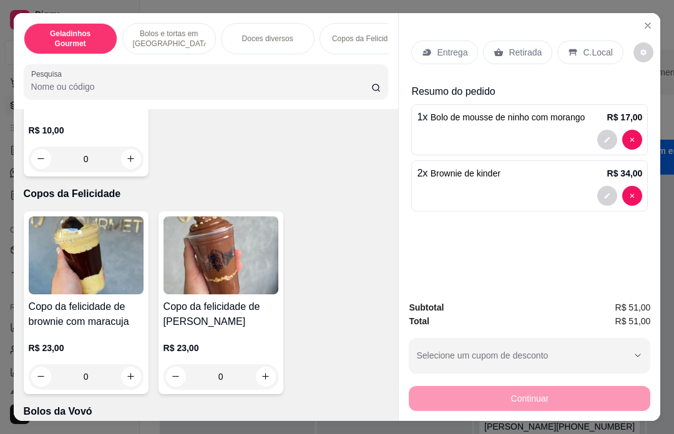
scroll to position [1436, 0]
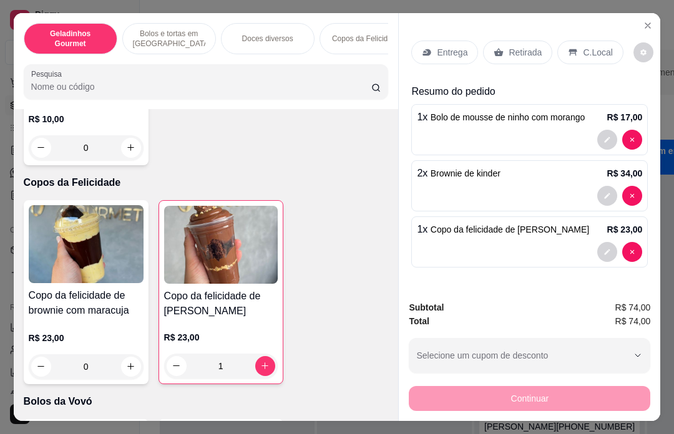
type input "1"
click at [509, 46] on p "Retirada" at bounding box center [525, 52] width 33 height 12
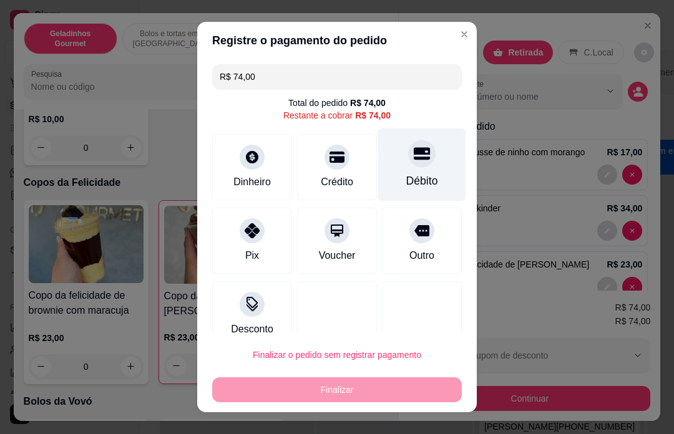
click at [429, 155] on icon at bounding box center [422, 153] width 16 height 12
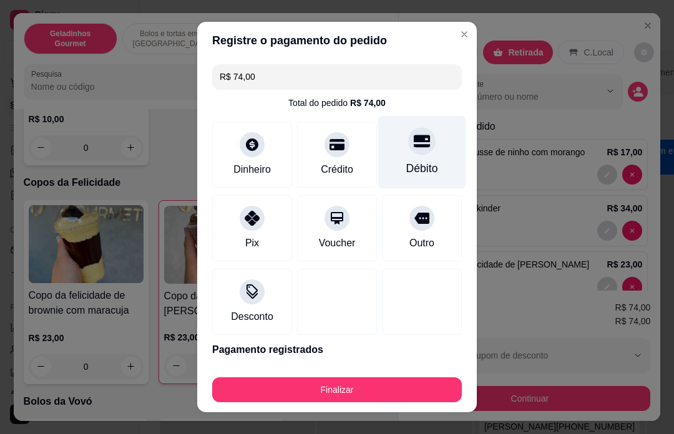
type input "R$ 0,00"
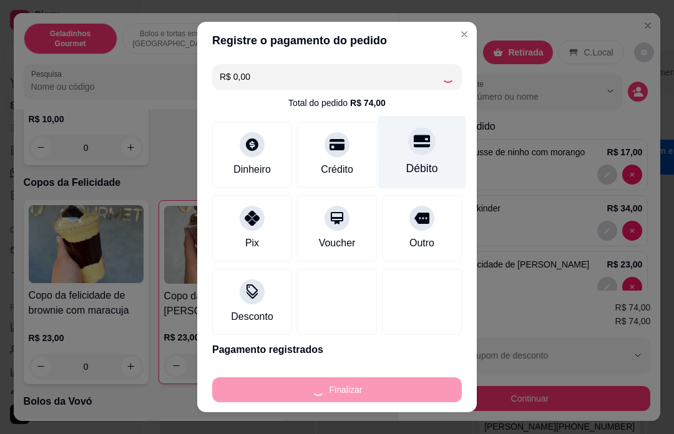
type input "0"
type input "-R$ 74,00"
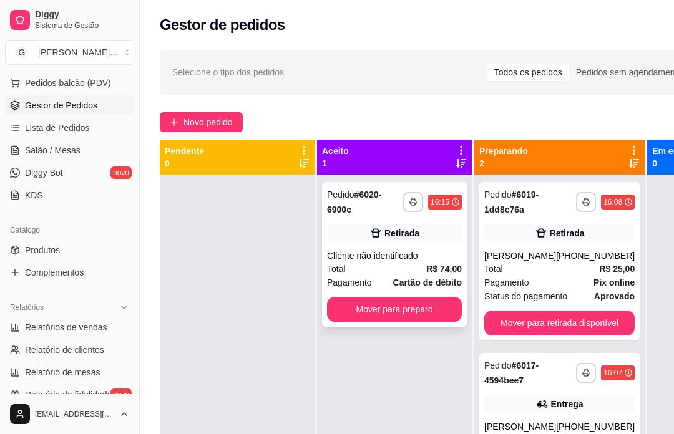
click at [382, 255] on div "Cliente não identificado" at bounding box center [394, 256] width 135 height 12
click at [459, 378] on div "Mover para preparo" at bounding box center [453, 374] width 97 height 25
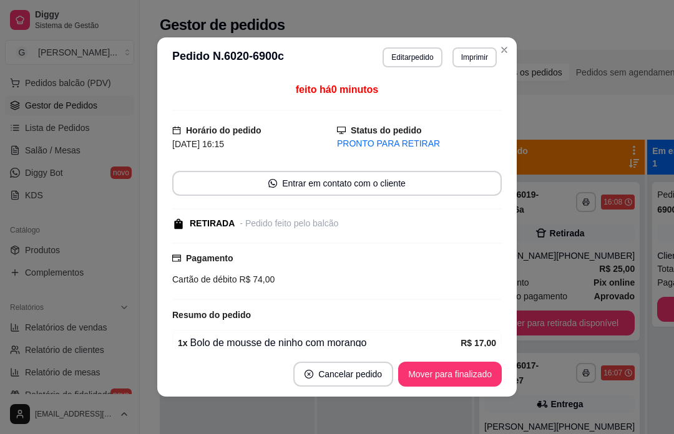
click at [442, 375] on div "Mover para finalizado" at bounding box center [450, 374] width 104 height 25
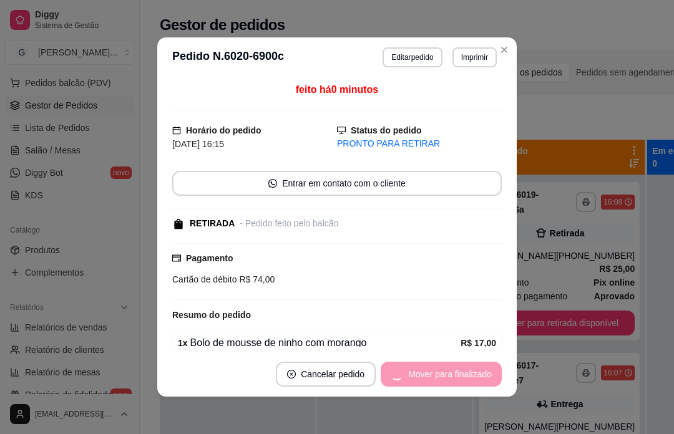
click at [422, 430] on div at bounding box center [394, 392] width 155 height 434
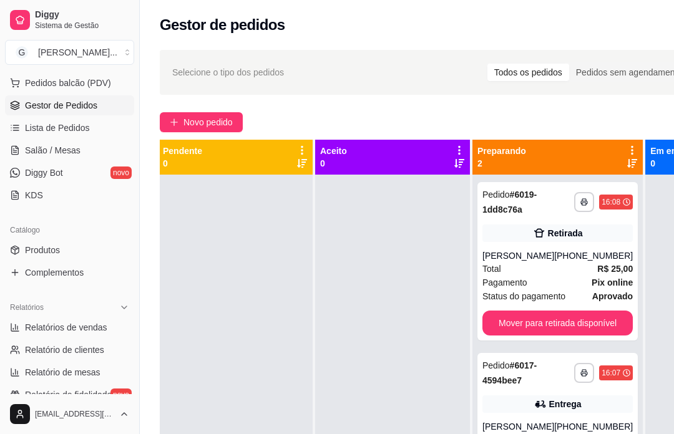
scroll to position [0, 1]
click at [535, 385] on div "Pedido # 6017-4594bee7" at bounding box center [530, 373] width 92 height 30
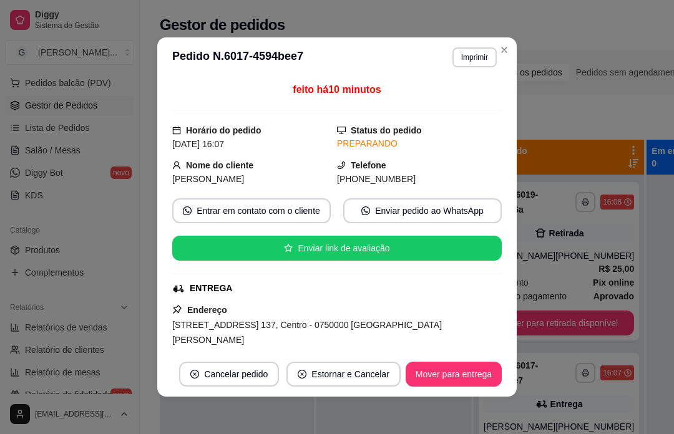
click at [263, 426] on div at bounding box center [236, 392] width 155 height 434
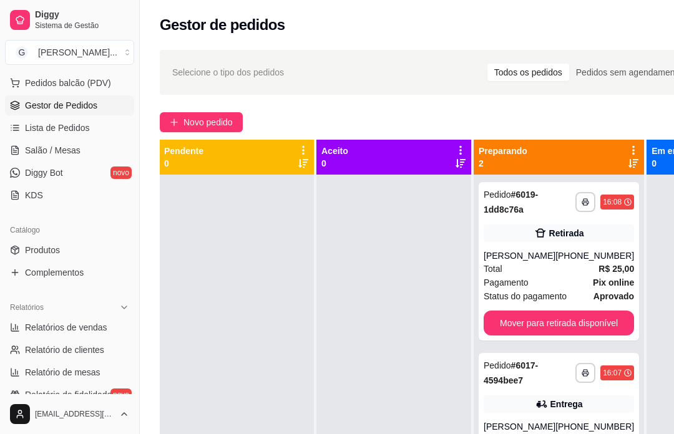
click at [575, 334] on button "Mover para retirada disponível" at bounding box center [559, 323] width 150 height 25
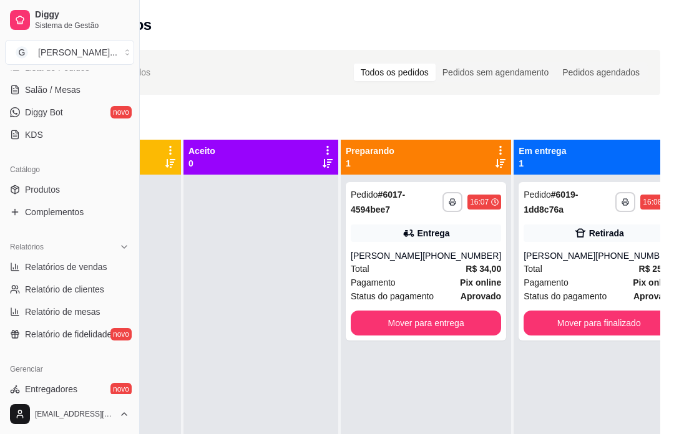
scroll to position [218, 0]
click at [22, 271] on link "Relatórios de vendas" at bounding box center [69, 268] width 129 height 20
select select "ALL"
select select "0"
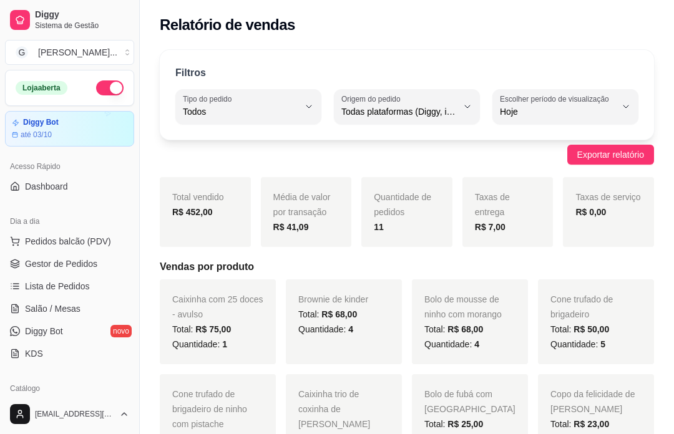
click at [23, 260] on link "Gestor de Pedidos" at bounding box center [69, 264] width 129 height 20
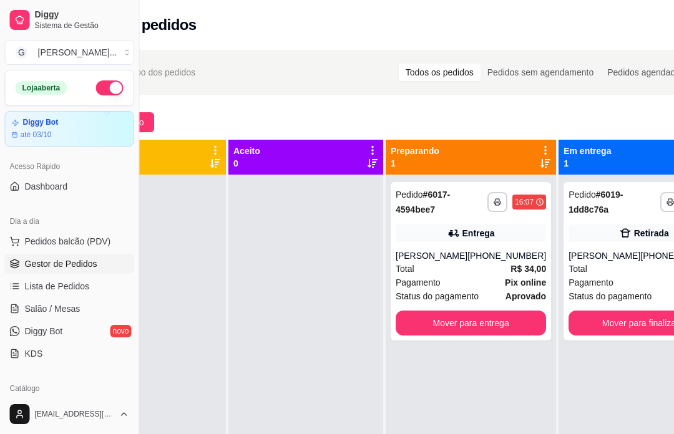
scroll to position [0, 134]
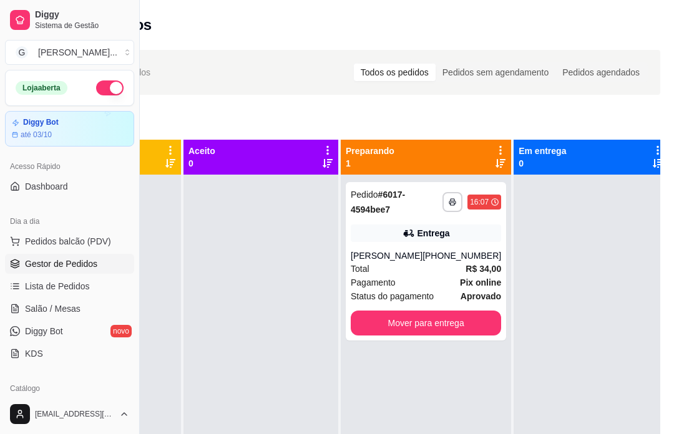
click at [467, 331] on div "Mover para entrega" at bounding box center [426, 323] width 150 height 25
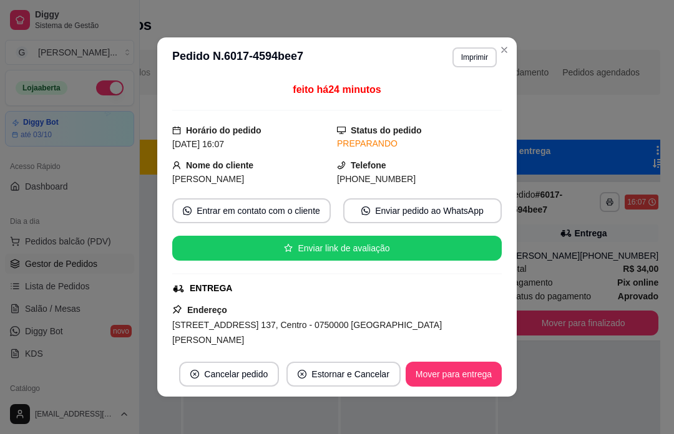
click at [572, 117] on div "Novo pedido" at bounding box center [343, 122] width 634 height 20
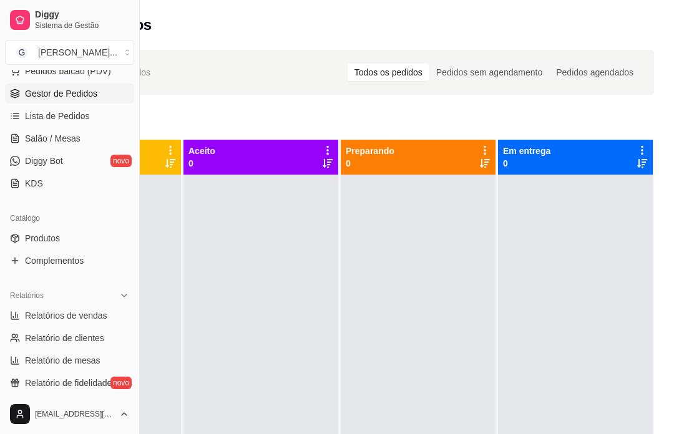
scroll to position [180, 0]
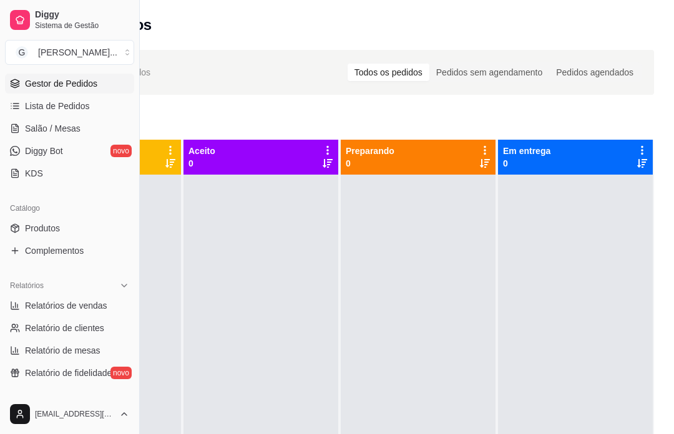
click at [107, 314] on link "Relatórios de vendas" at bounding box center [69, 306] width 129 height 20
select select "ALL"
select select "0"
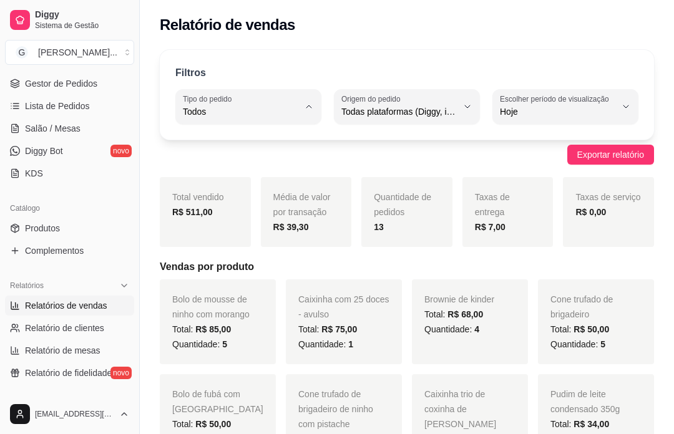
type input "DELIVERY"
select select "DELIVERY"
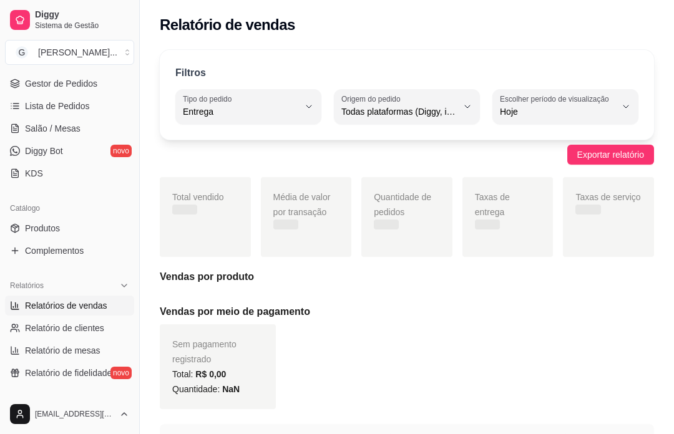
click at [238, 165] on span "Entrega" at bounding box center [242, 162] width 109 height 12
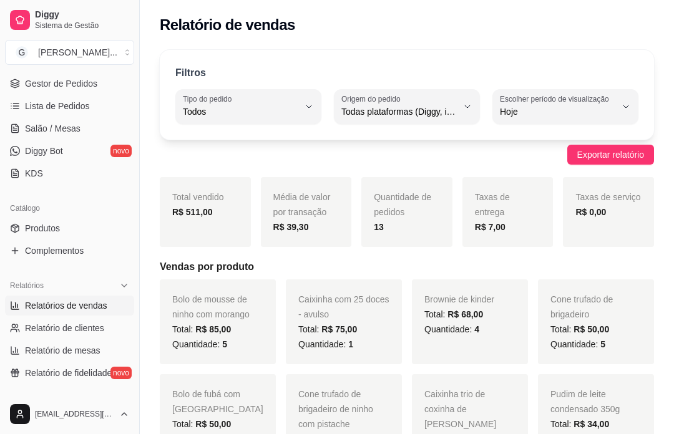
type input "ALL"
select select "ALL"
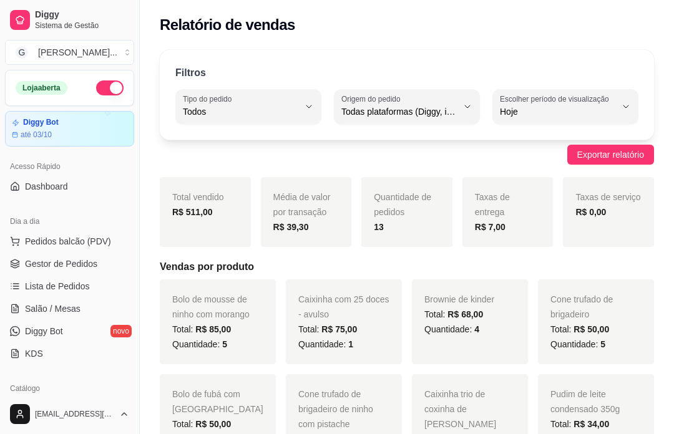
click at [110, 263] on link "Gestor de Pedidos" at bounding box center [69, 264] width 129 height 20
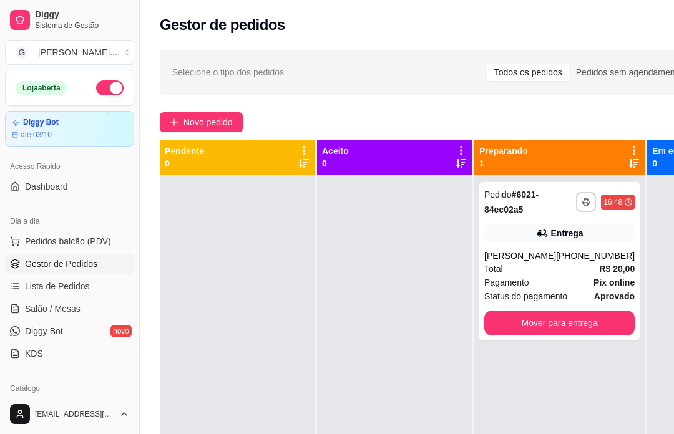
click at [587, 334] on button "Mover para entrega" at bounding box center [559, 323] width 150 height 25
click at [561, 329] on div "Mover para entrega" at bounding box center [559, 323] width 150 height 25
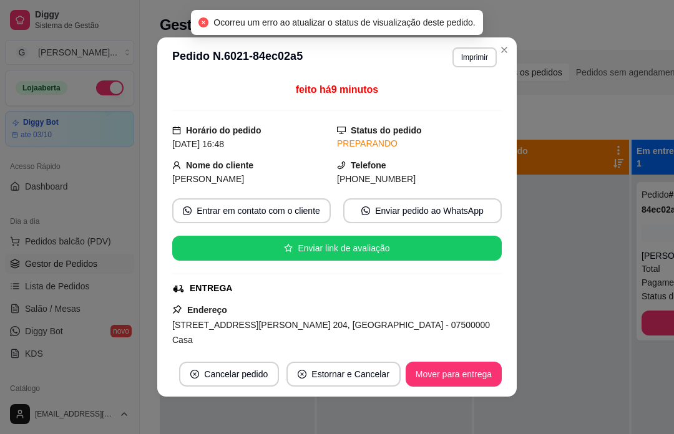
click at [591, 279] on div at bounding box center [551, 392] width 155 height 434
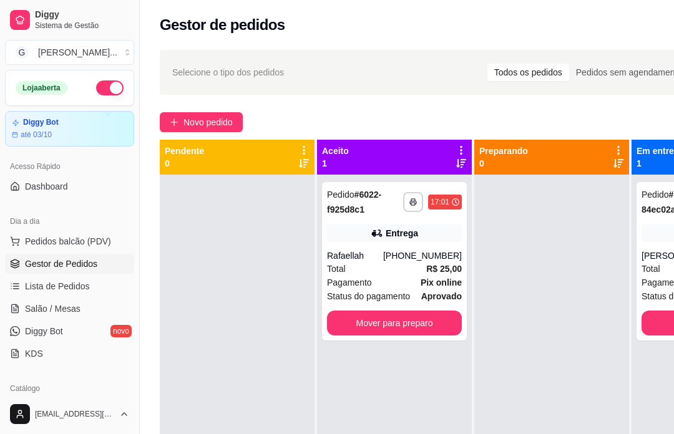
click at [421, 316] on div "Mover para preparo" at bounding box center [394, 323] width 135 height 25
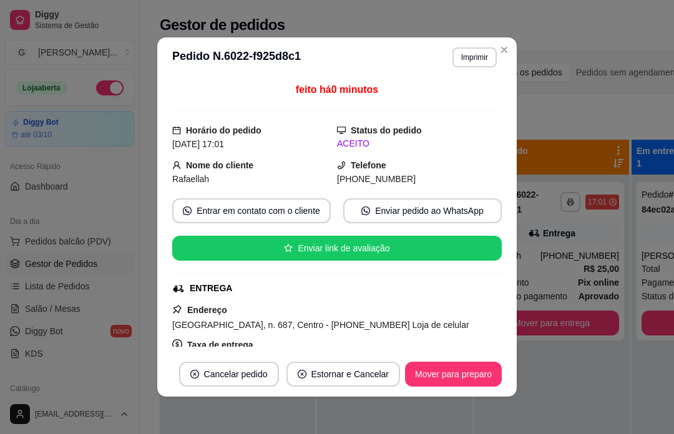
click at [573, 109] on div "**********" at bounding box center [477, 315] width 674 height 547
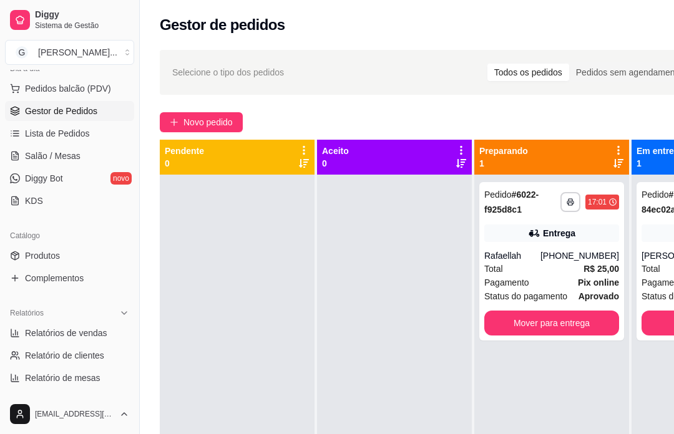
scroll to position [157, 0]
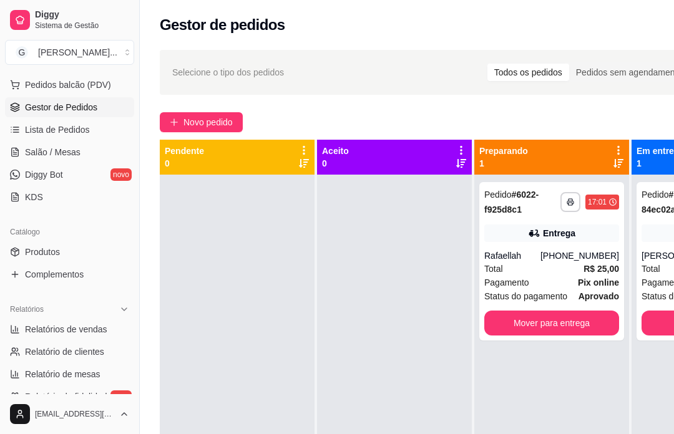
click at [84, 331] on span "Relatórios de vendas" at bounding box center [66, 329] width 82 height 12
select select "ALL"
select select "0"
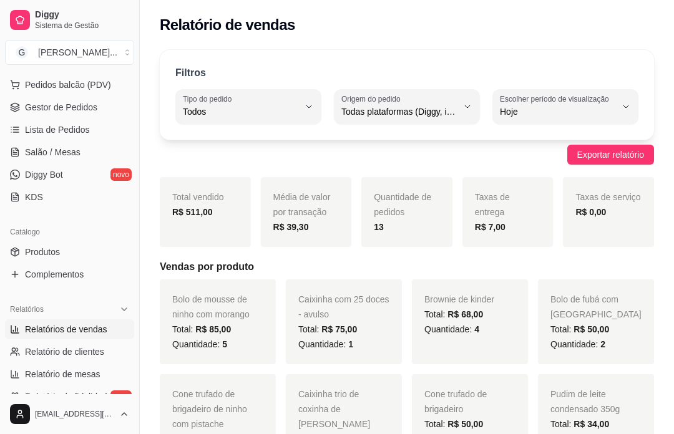
click at [95, 105] on span "Gestor de Pedidos" at bounding box center [61, 107] width 72 height 12
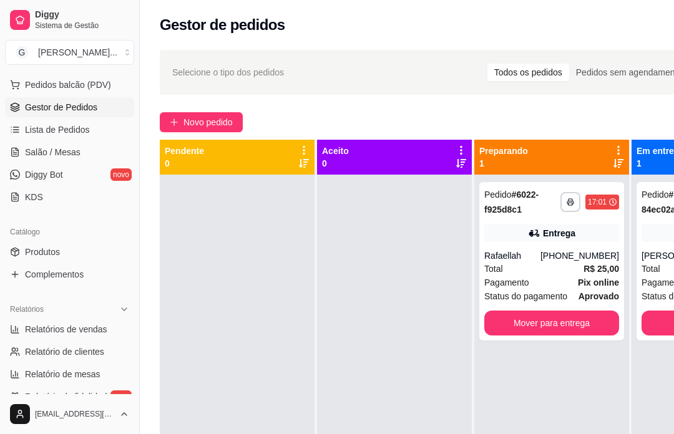
click at [235, 126] on button "Novo pedido" at bounding box center [201, 122] width 83 height 20
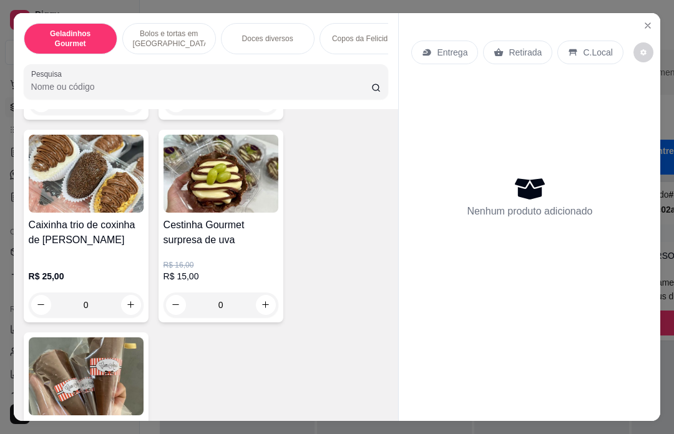
scroll to position [1086, 0]
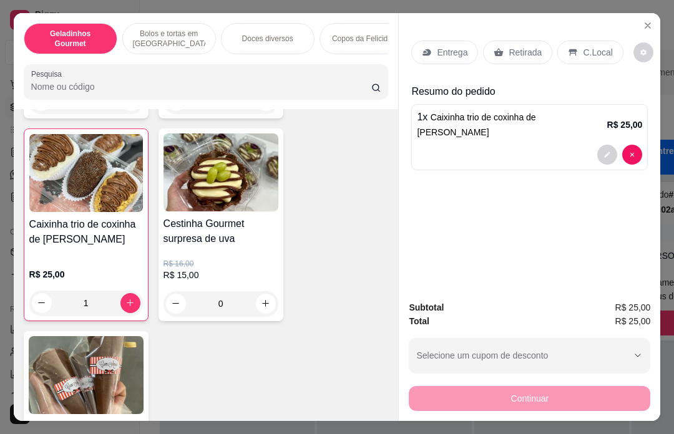
type input "1"
click at [527, 46] on p "Retirada" at bounding box center [525, 52] width 33 height 12
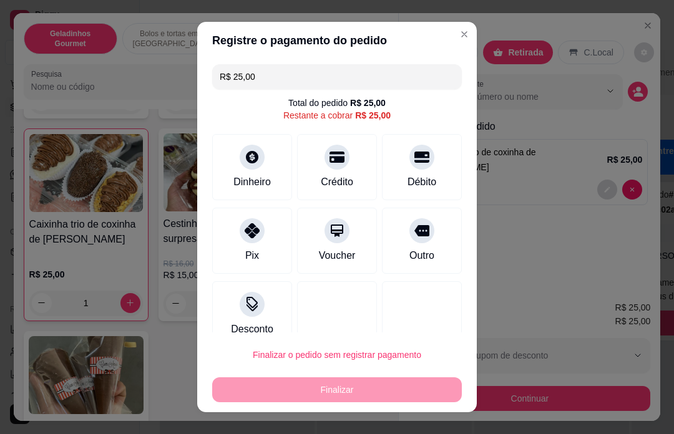
click at [263, 227] on div at bounding box center [252, 230] width 25 height 25
type input "R$ 0,00"
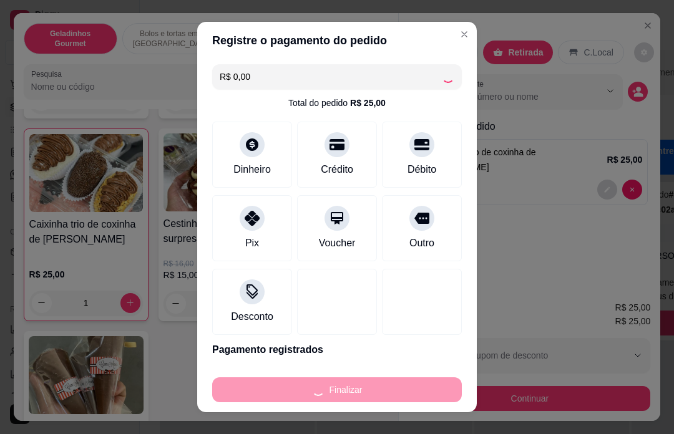
type input "0"
type input "-R$ 25,00"
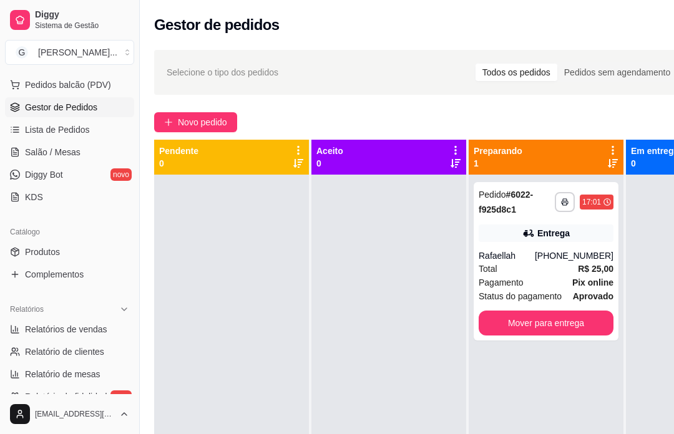
scroll to position [0, 6]
